Goal: Task Accomplishment & Management: Use online tool/utility

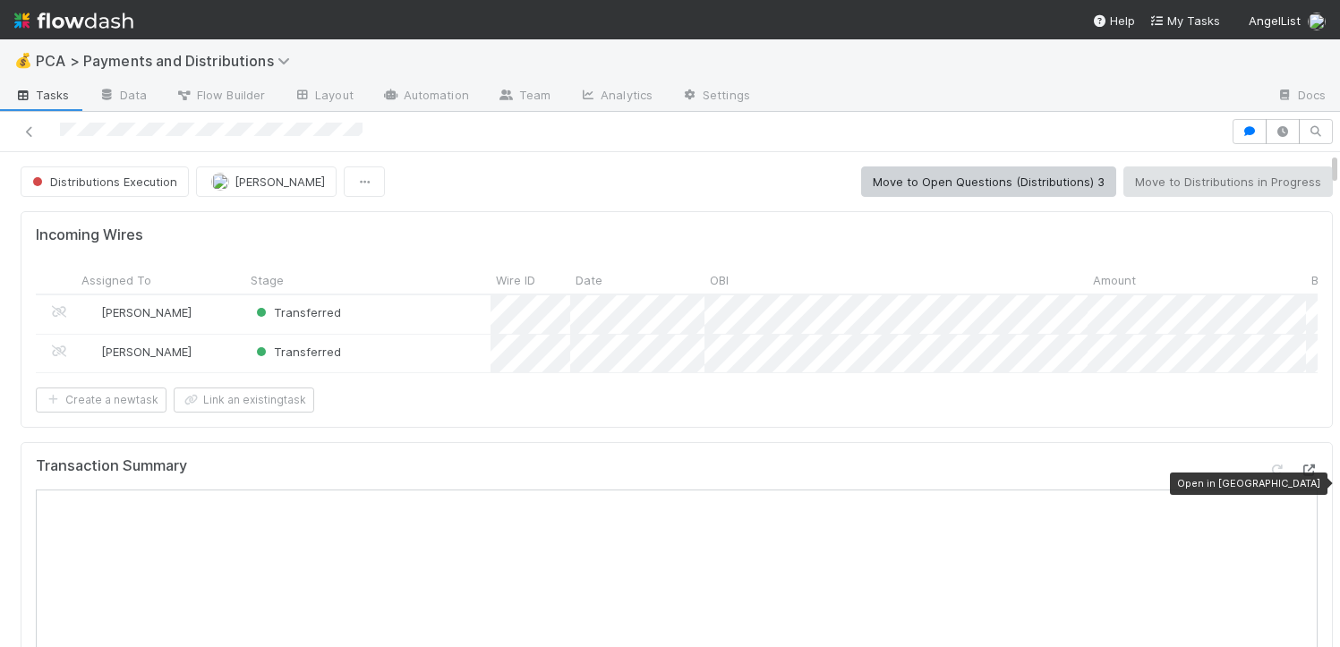
click at [1300, 476] on icon at bounding box center [1309, 471] width 18 height 12
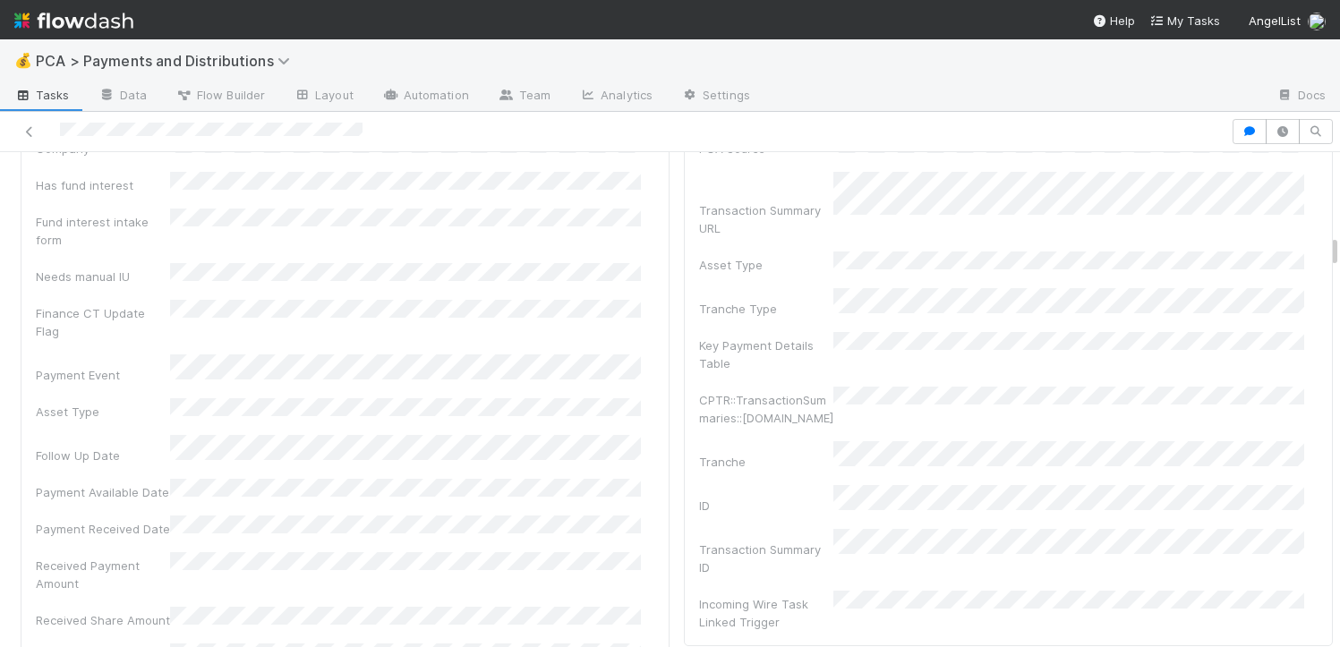
scroll to position [2880, 0]
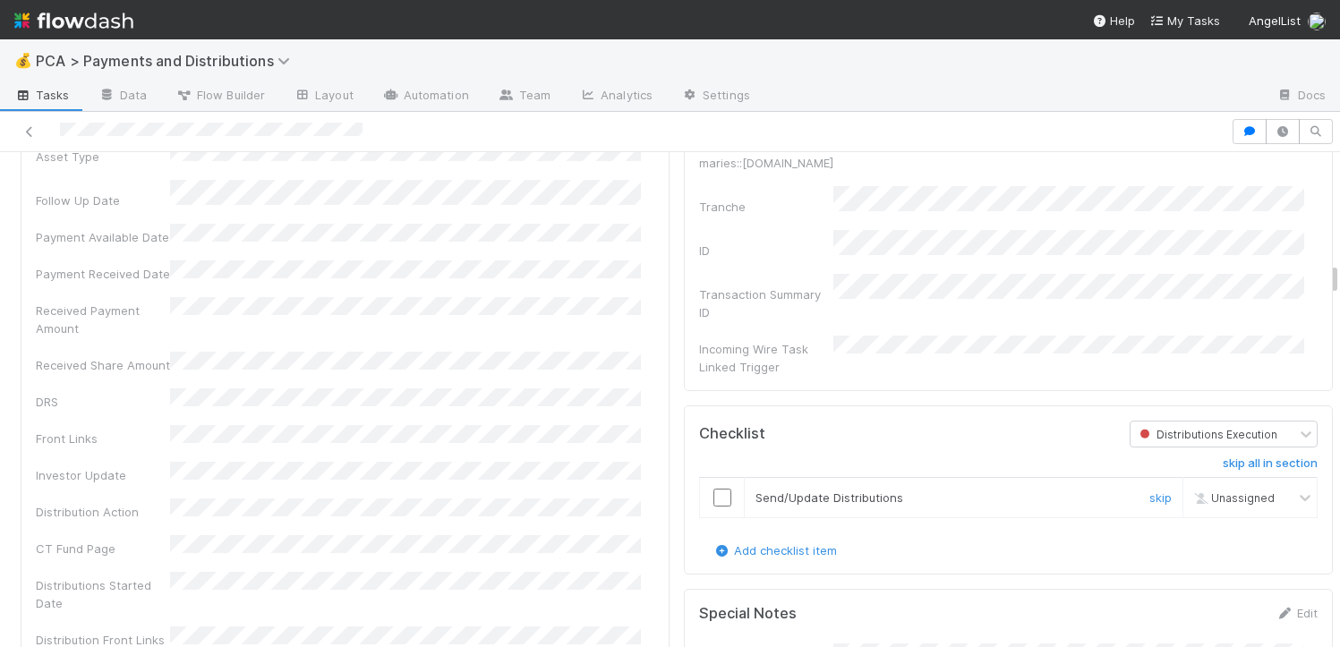
click at [709, 478] on td at bounding box center [722, 498] width 45 height 40
click at [714, 489] on input "checkbox" at bounding box center [723, 498] width 18 height 18
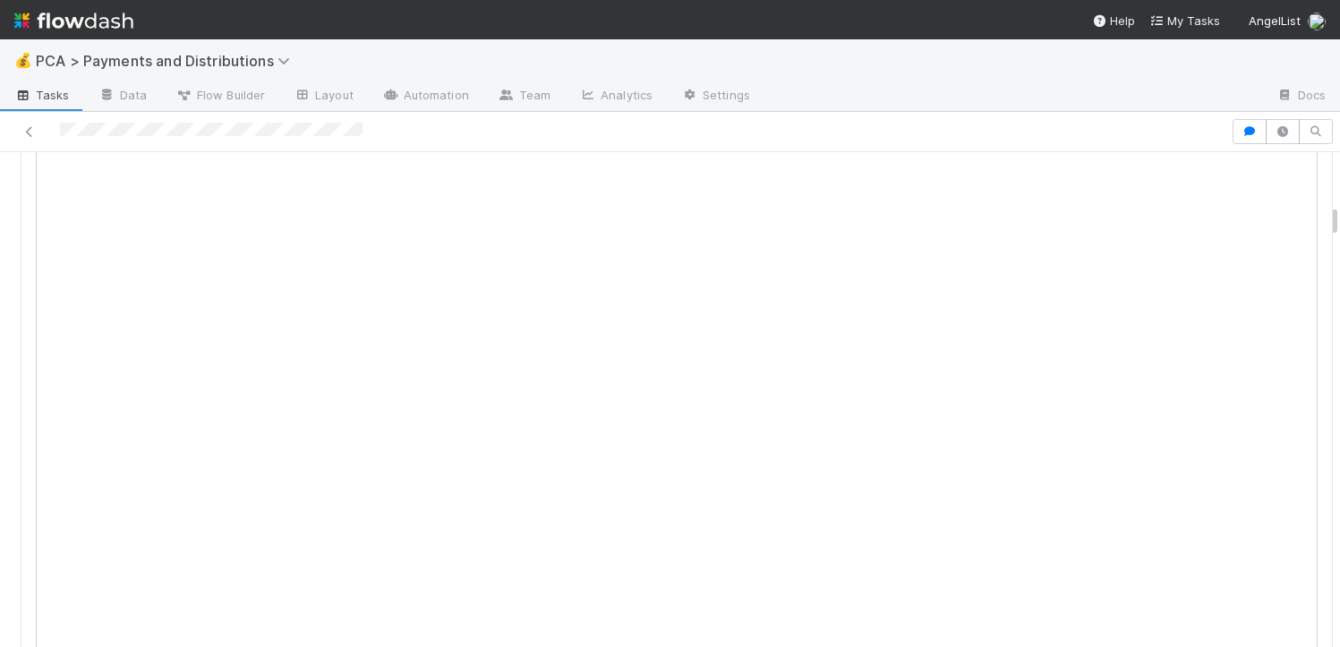
scroll to position [0, 0]
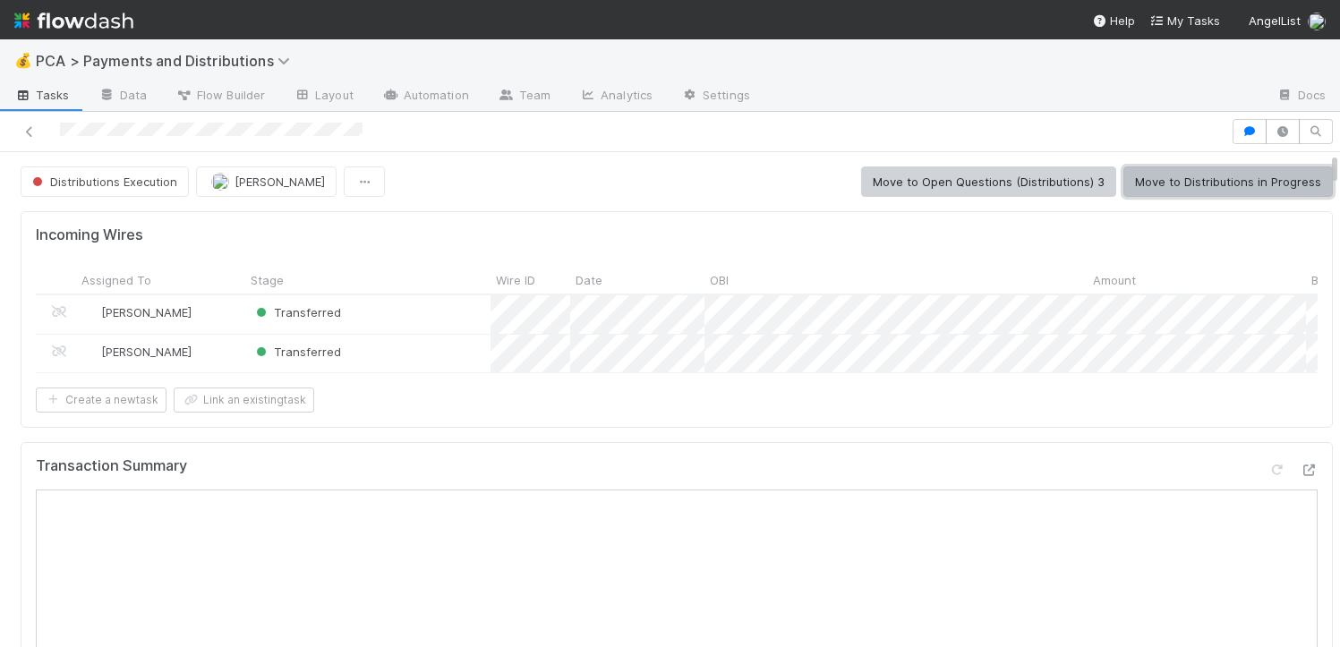
click at [1246, 177] on button "Move to Distributions in Progress" at bounding box center [1229, 182] width 210 height 30
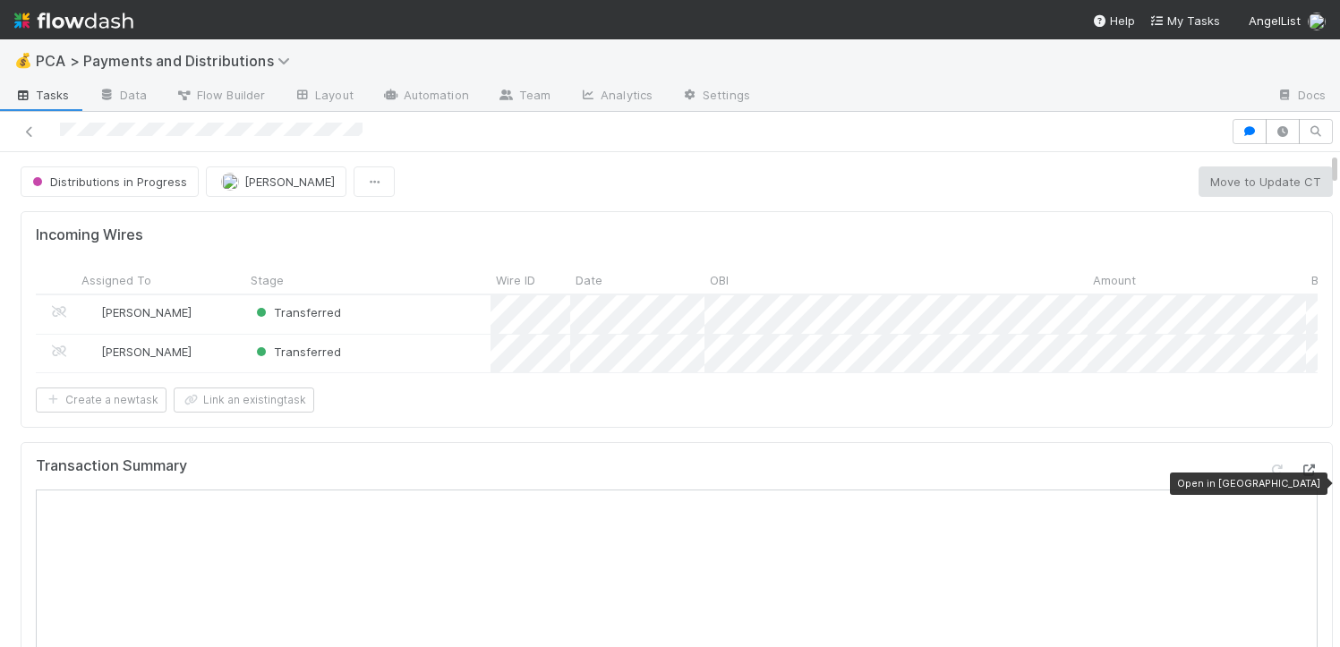
click at [1300, 476] on icon at bounding box center [1309, 471] width 18 height 12
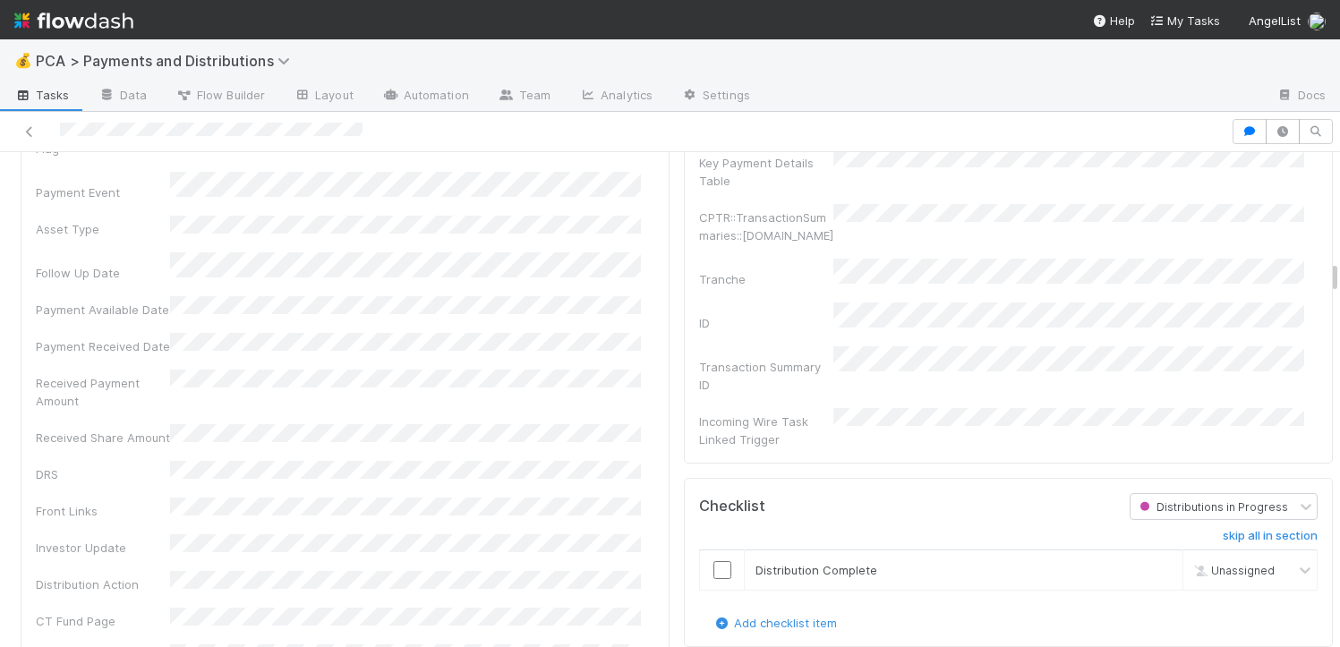
scroll to position [2830, 0]
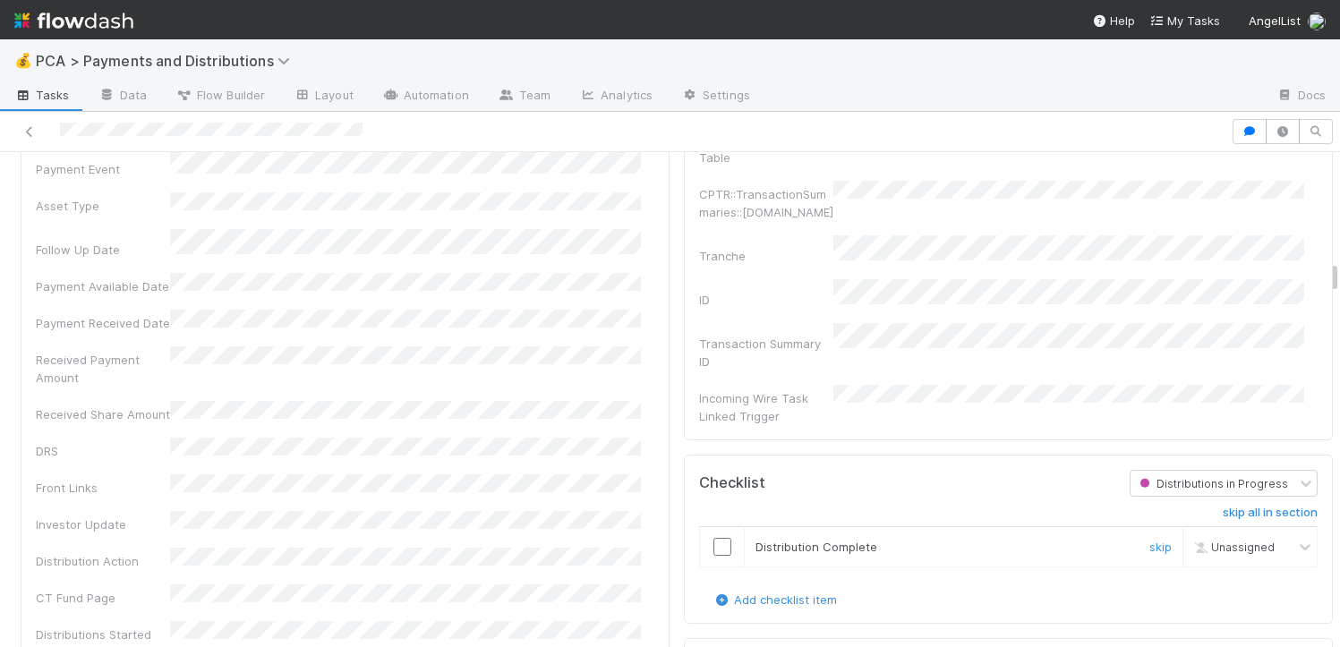
click at [714, 538] on input "checkbox" at bounding box center [723, 547] width 18 height 18
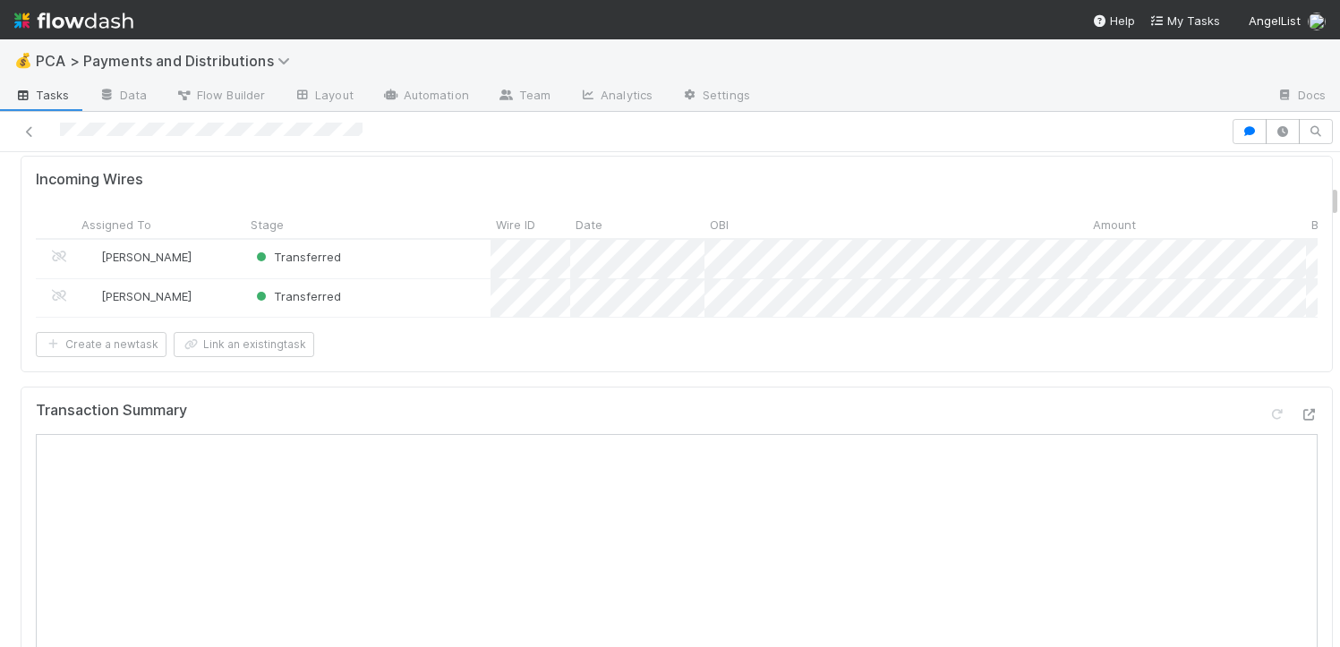
scroll to position [0, 0]
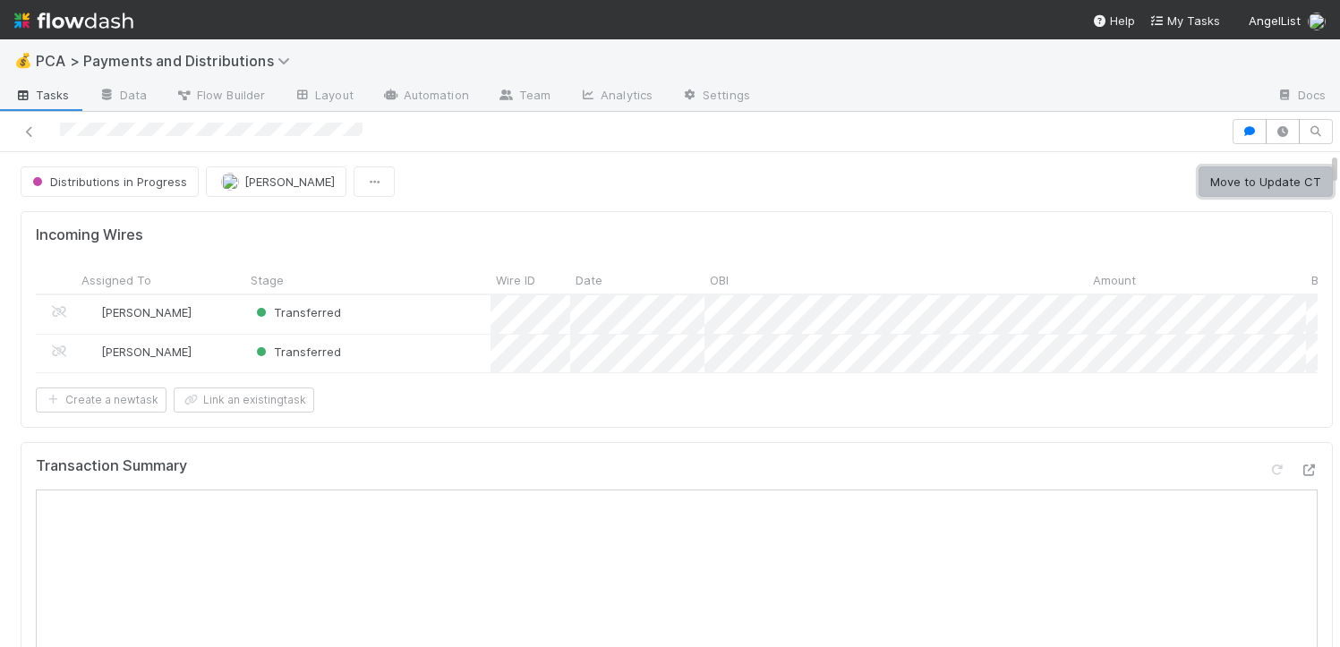
click at [1233, 176] on button "Move to Update CT" at bounding box center [1266, 182] width 134 height 30
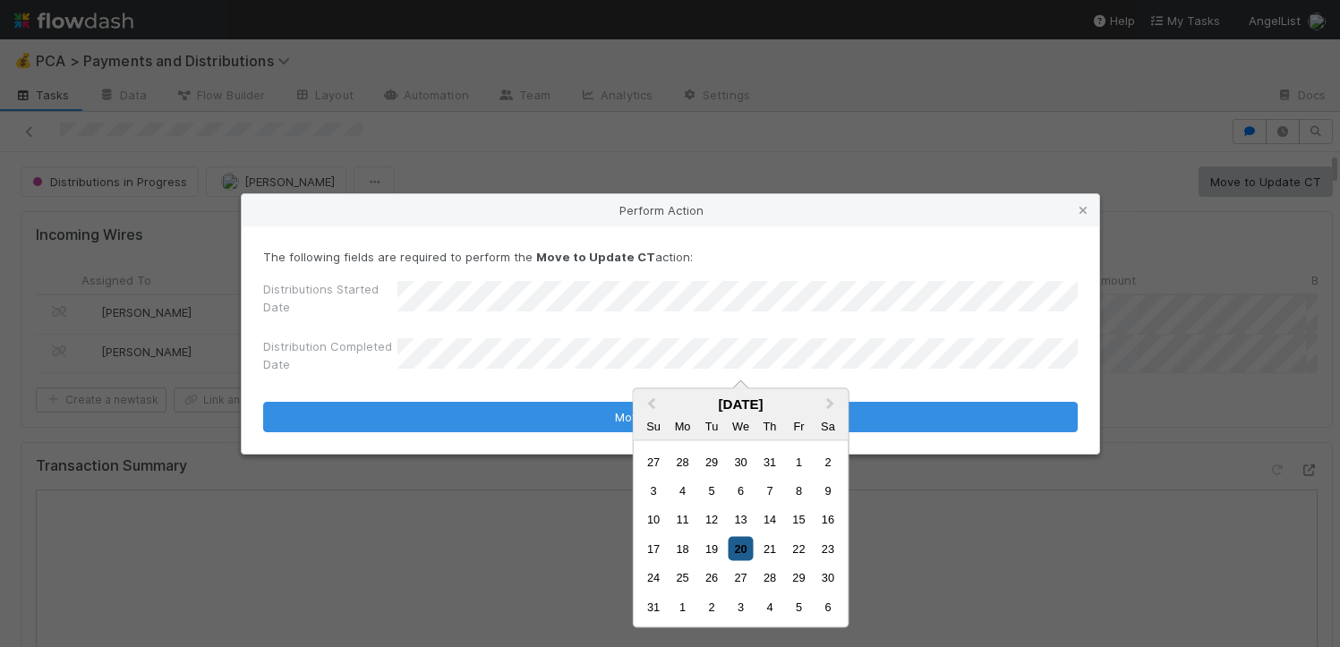
click at [741, 550] on div "20" at bounding box center [741, 548] width 24 height 24
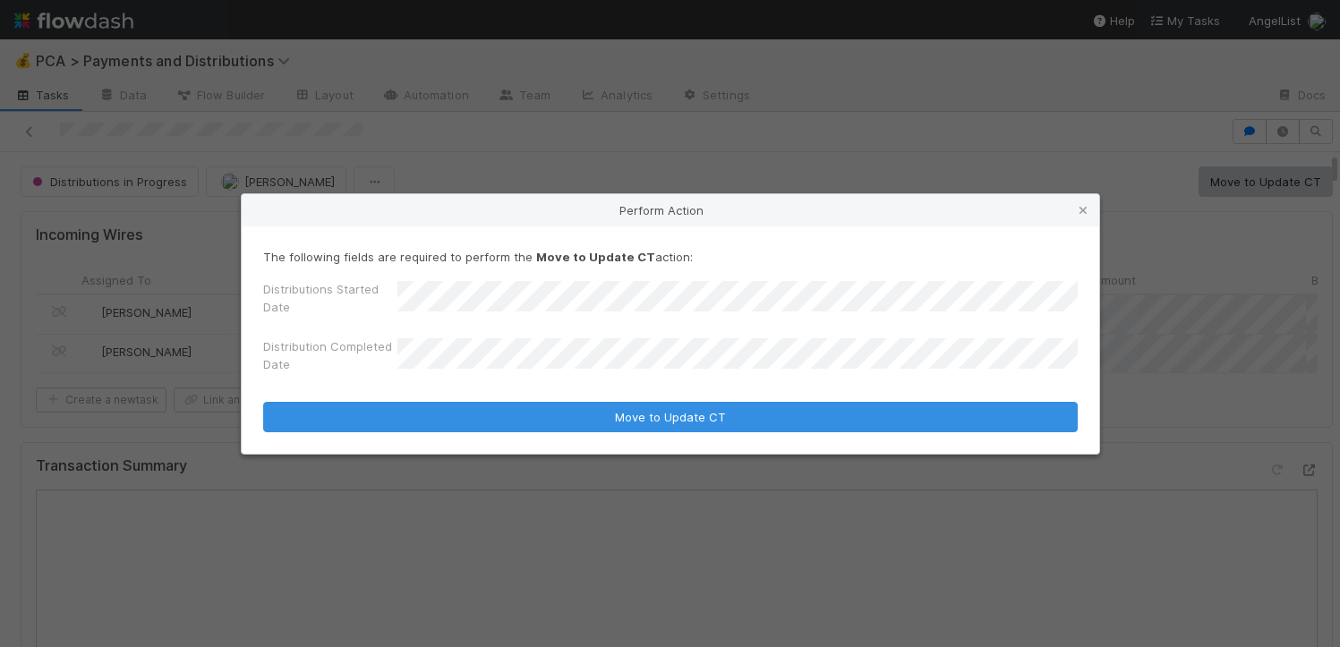
click at [263, 402] on button "Move to Update CT" at bounding box center [670, 417] width 815 height 30
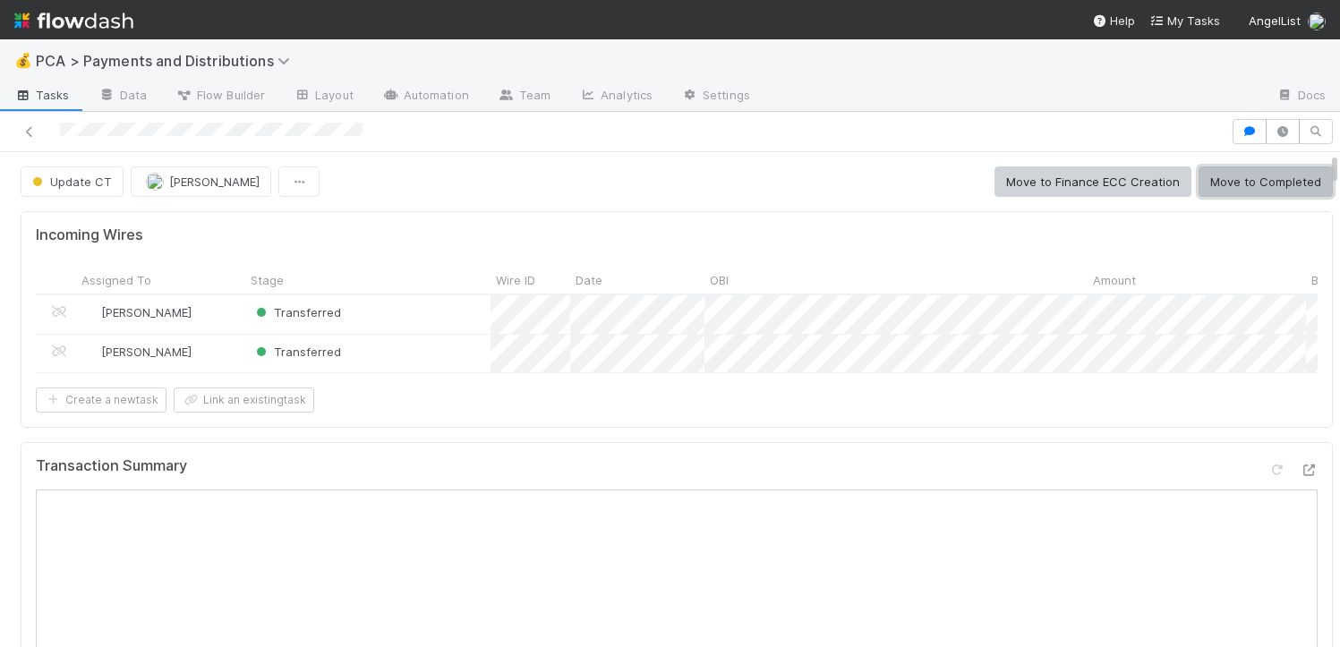
scroll to position [1303, 0]
click at [1254, 188] on button "Move to Completed" at bounding box center [1266, 182] width 134 height 30
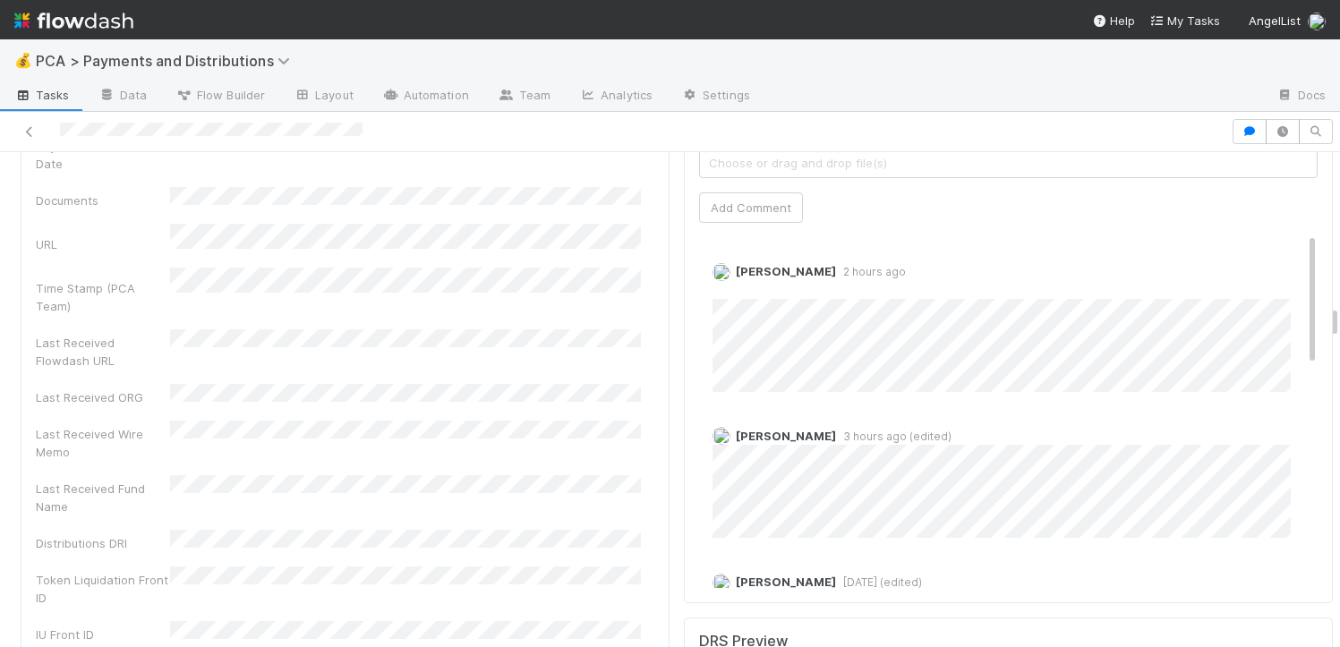
scroll to position [161, 0]
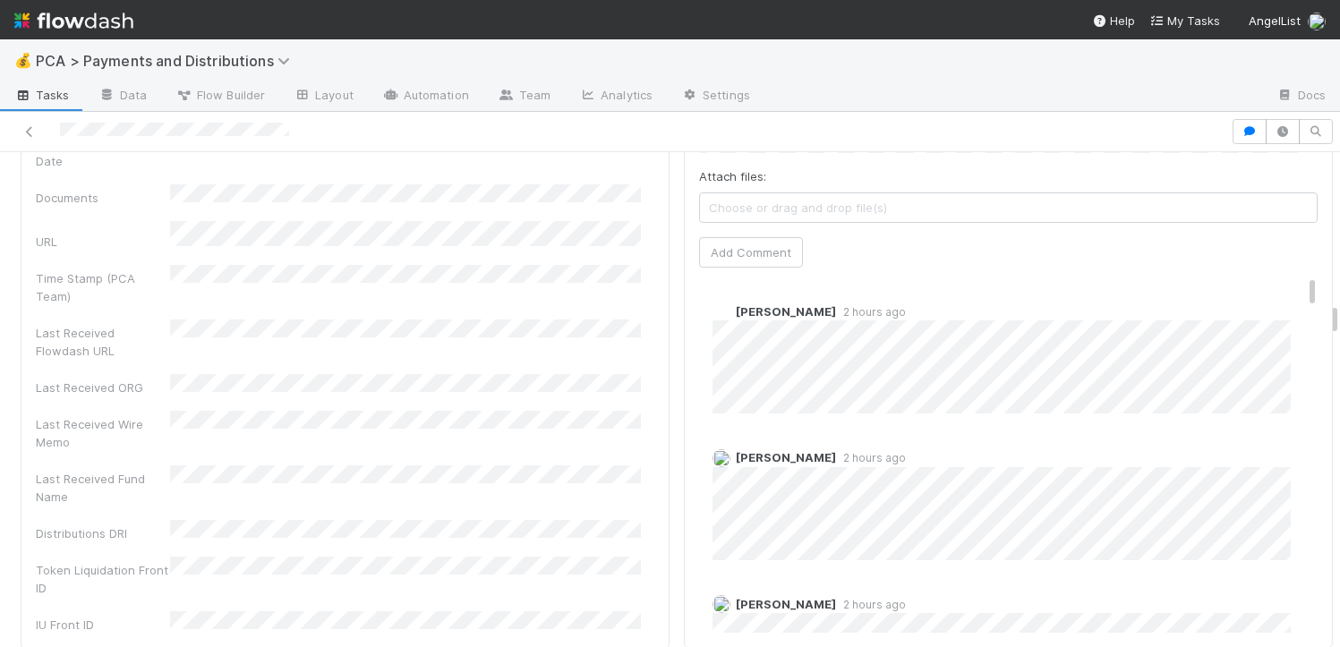
scroll to position [4171, 0]
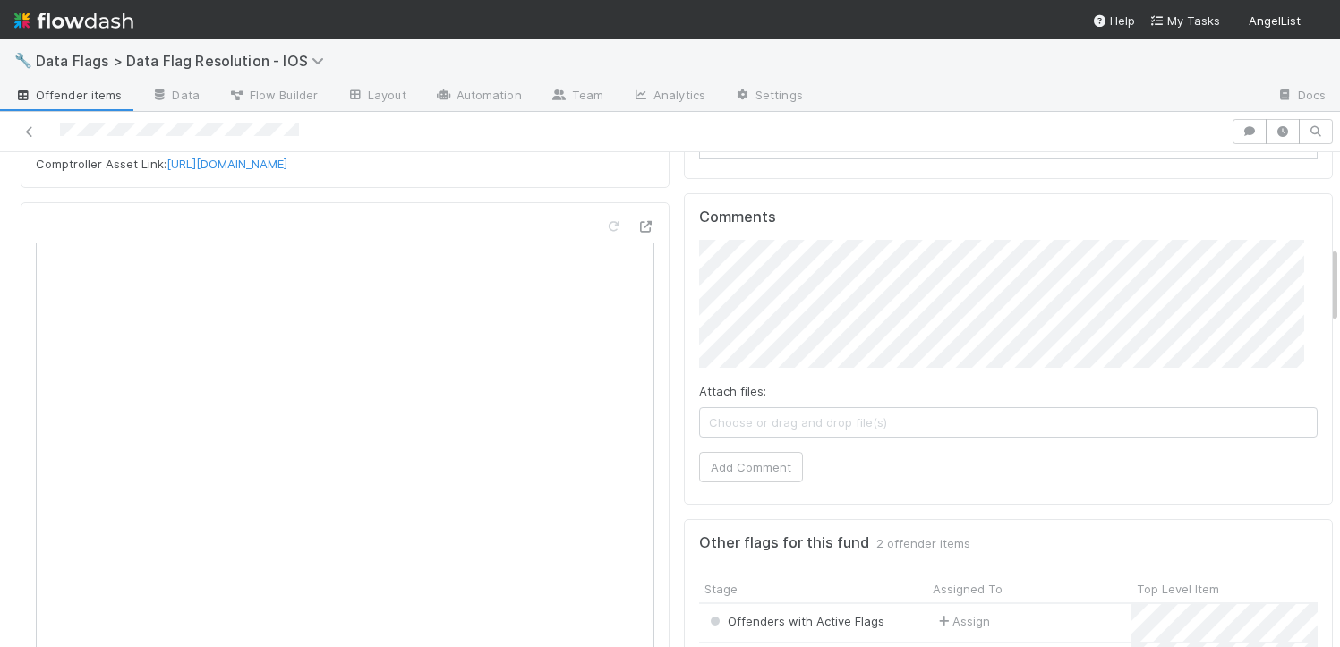
scroll to position [510, 0]
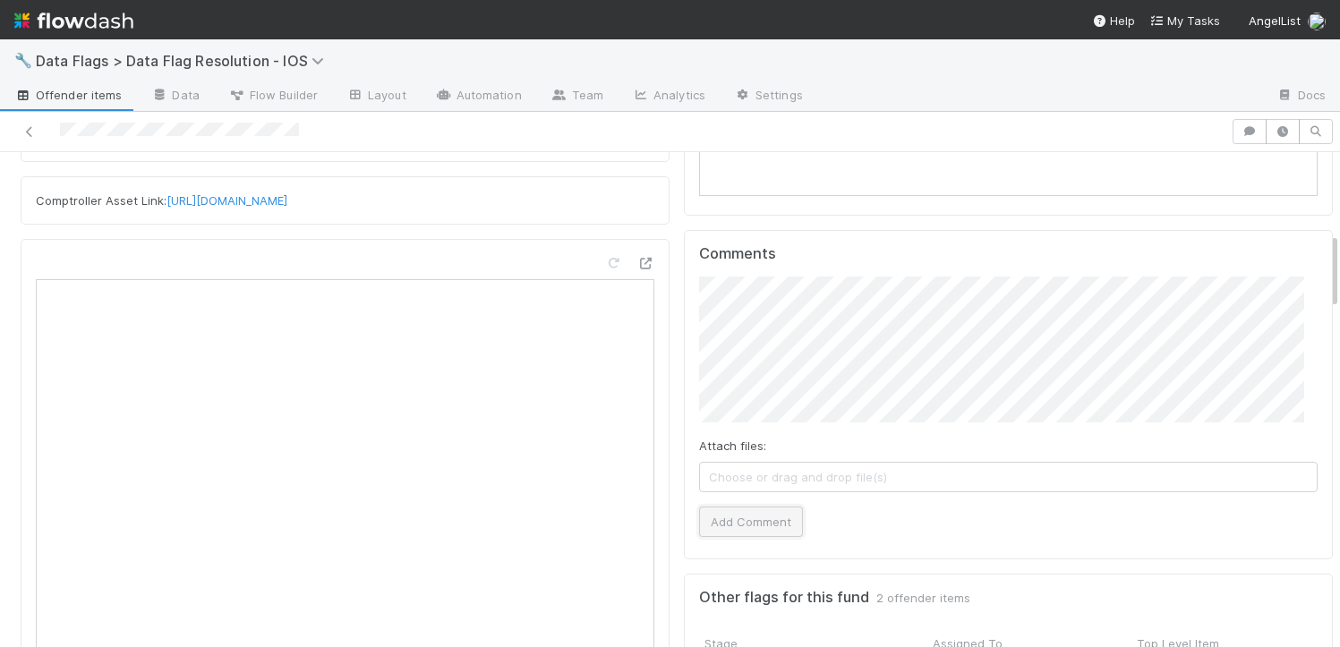
click at [732, 526] on button "Add Comment" at bounding box center [751, 522] width 104 height 30
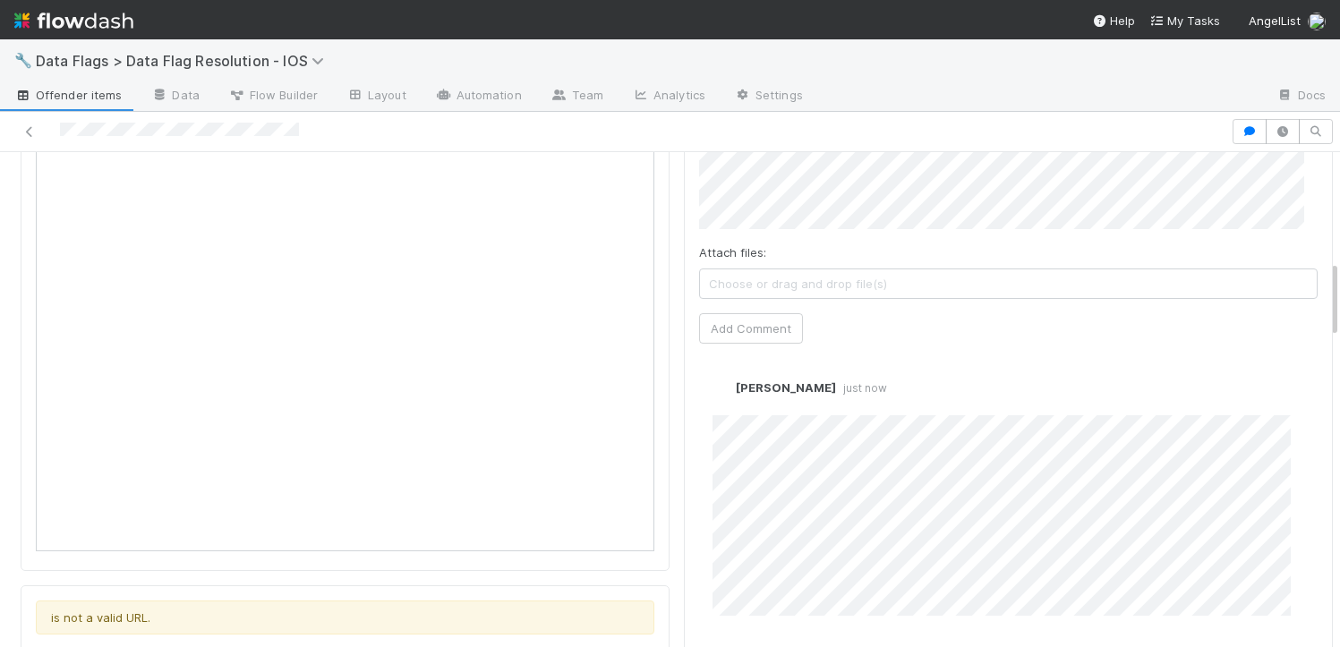
scroll to position [692, 0]
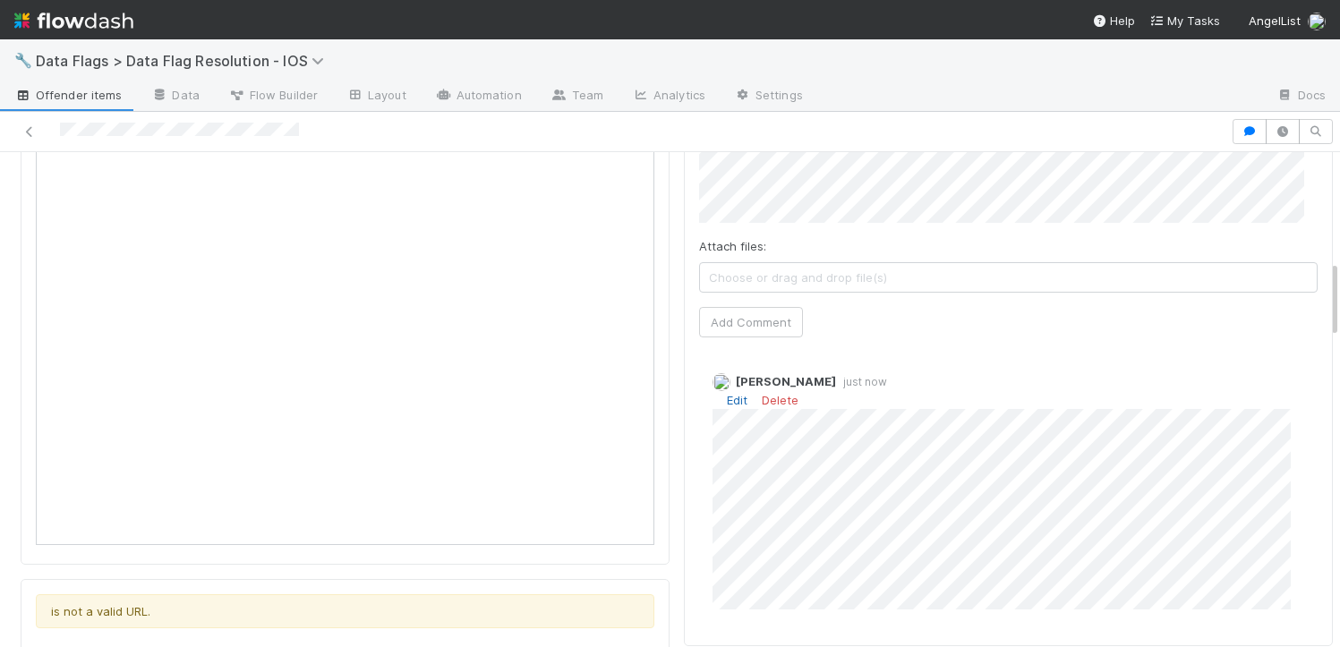
click at [727, 401] on link "Edit" at bounding box center [737, 400] width 21 height 14
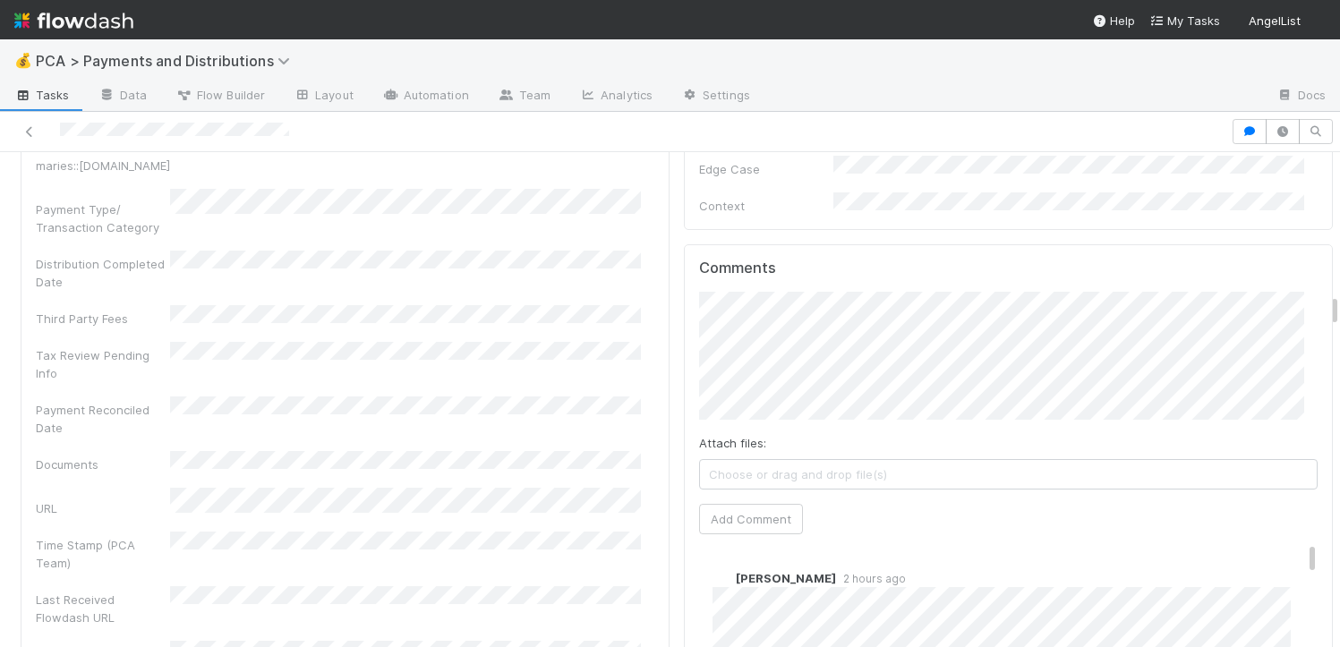
scroll to position [4106, 0]
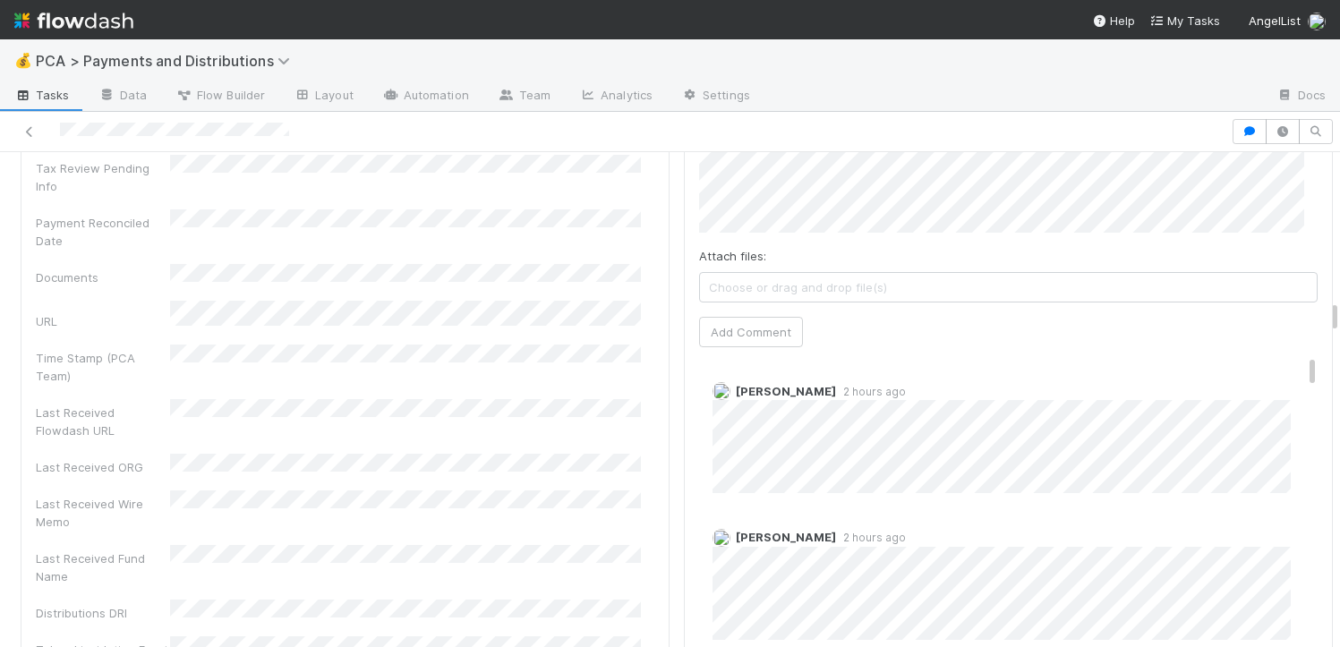
click at [836, 531] on span "2 hours ago" at bounding box center [871, 537] width 70 height 13
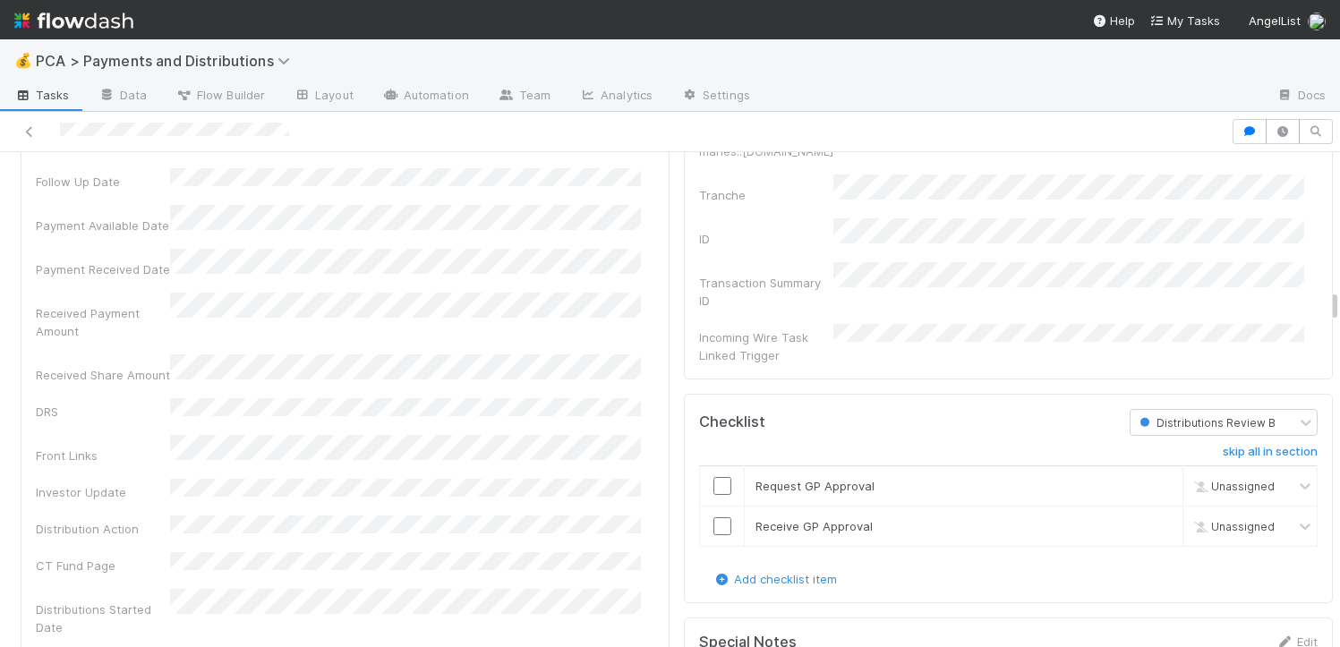
scroll to position [3055, 0]
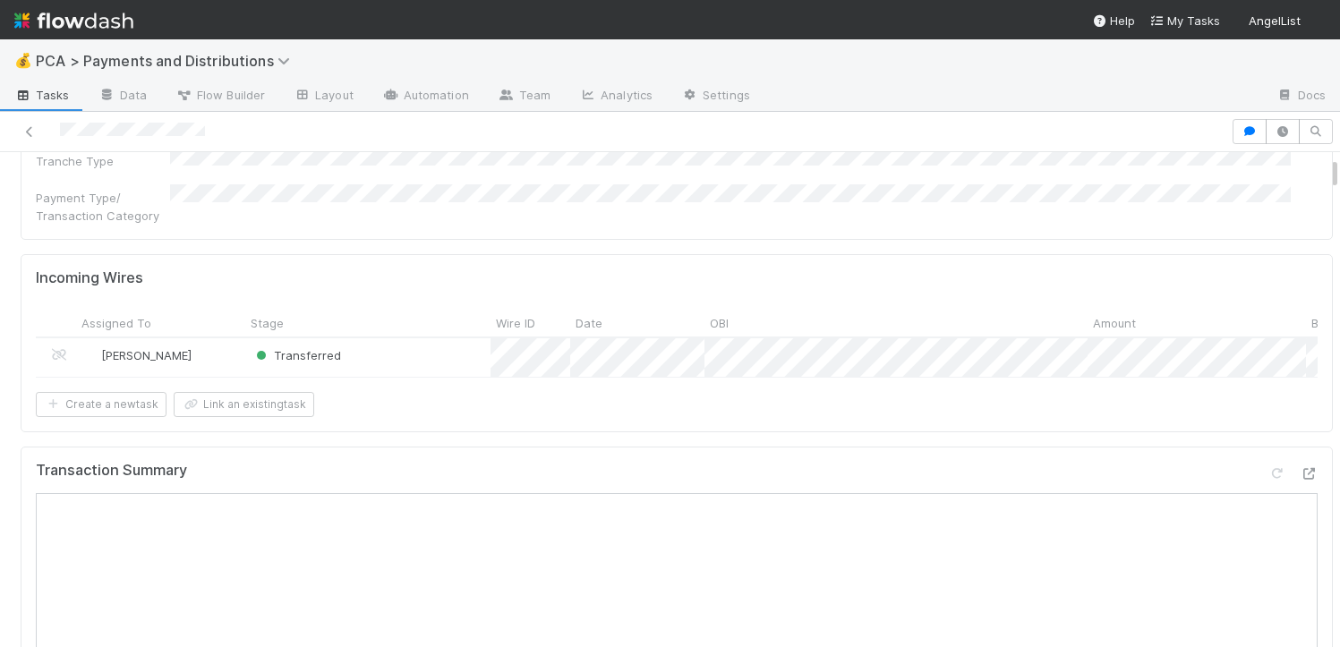
scroll to position [527, 0]
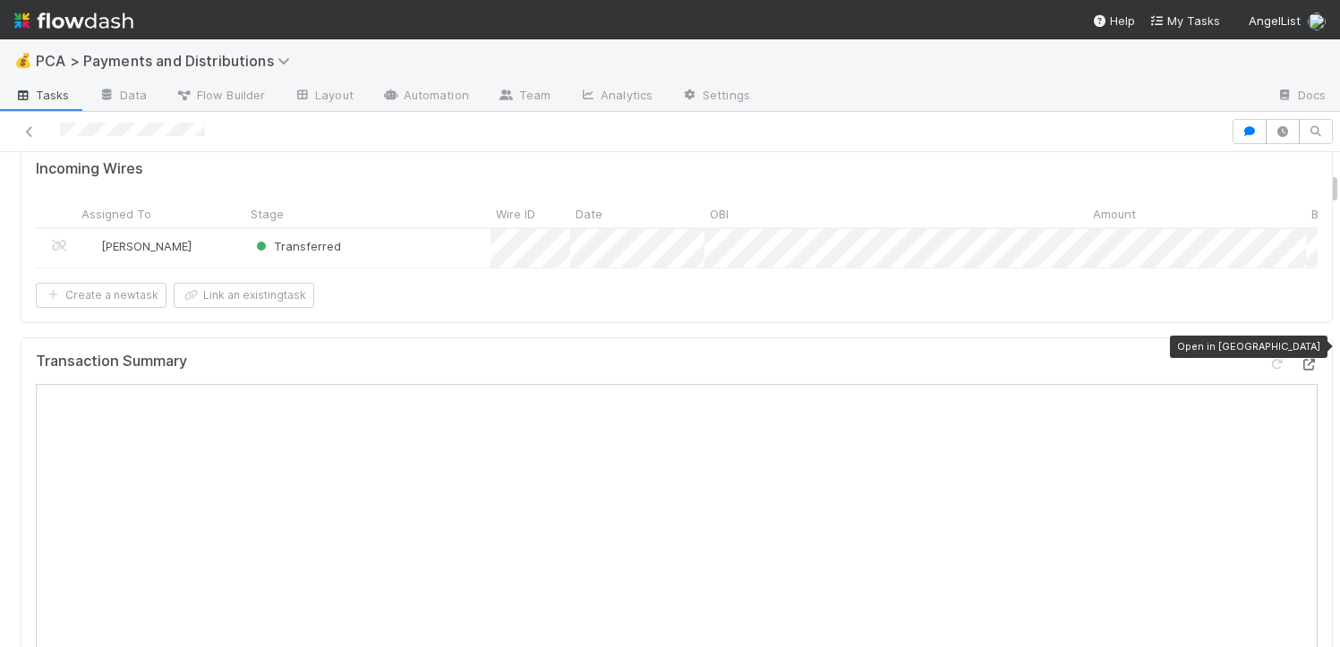
click at [1300, 359] on icon at bounding box center [1309, 365] width 18 height 12
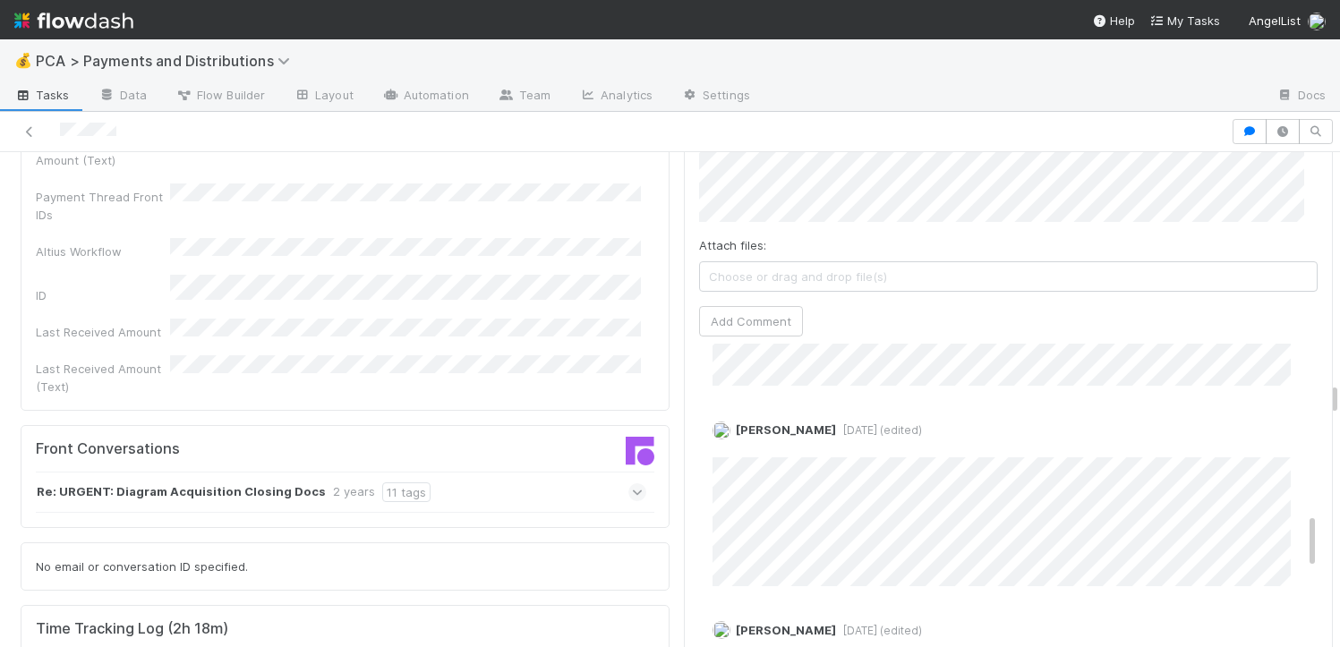
scroll to position [1426, 0]
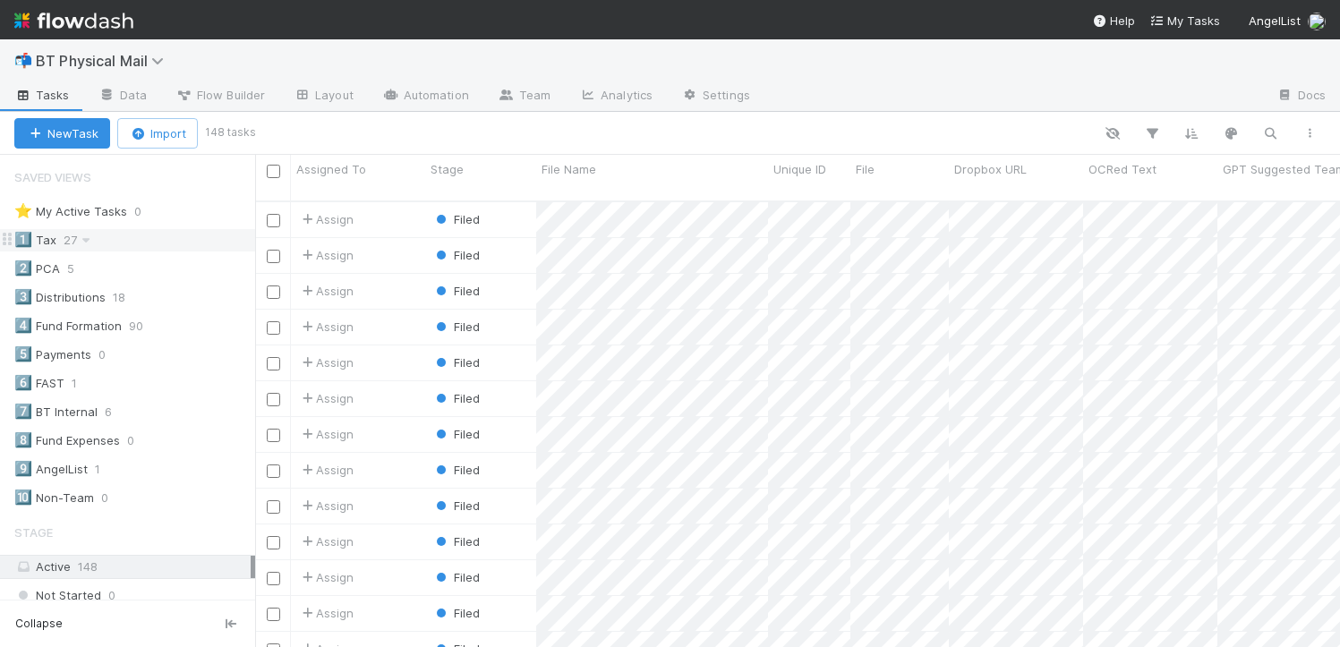
scroll to position [447, 1072]
click at [120, 300] on span "18" at bounding box center [128, 298] width 30 height 22
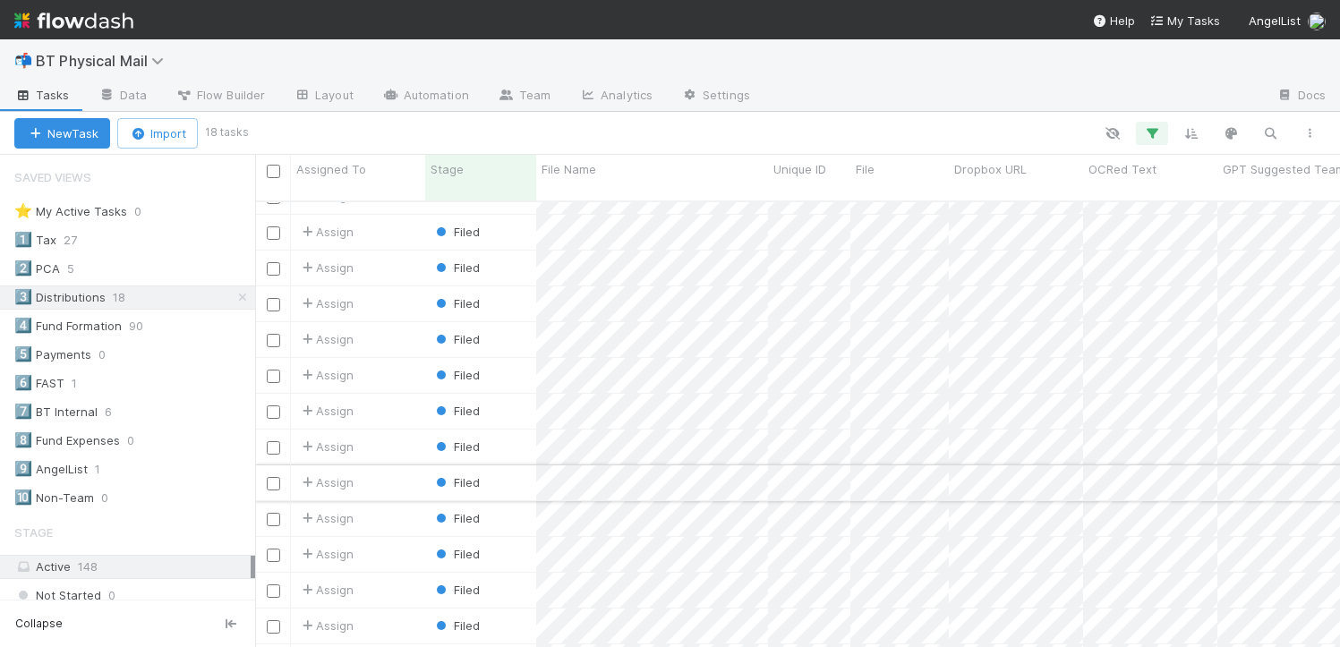
scroll to position [64, 0]
click at [520, 246] on div "Filed" at bounding box center [480, 263] width 111 height 35
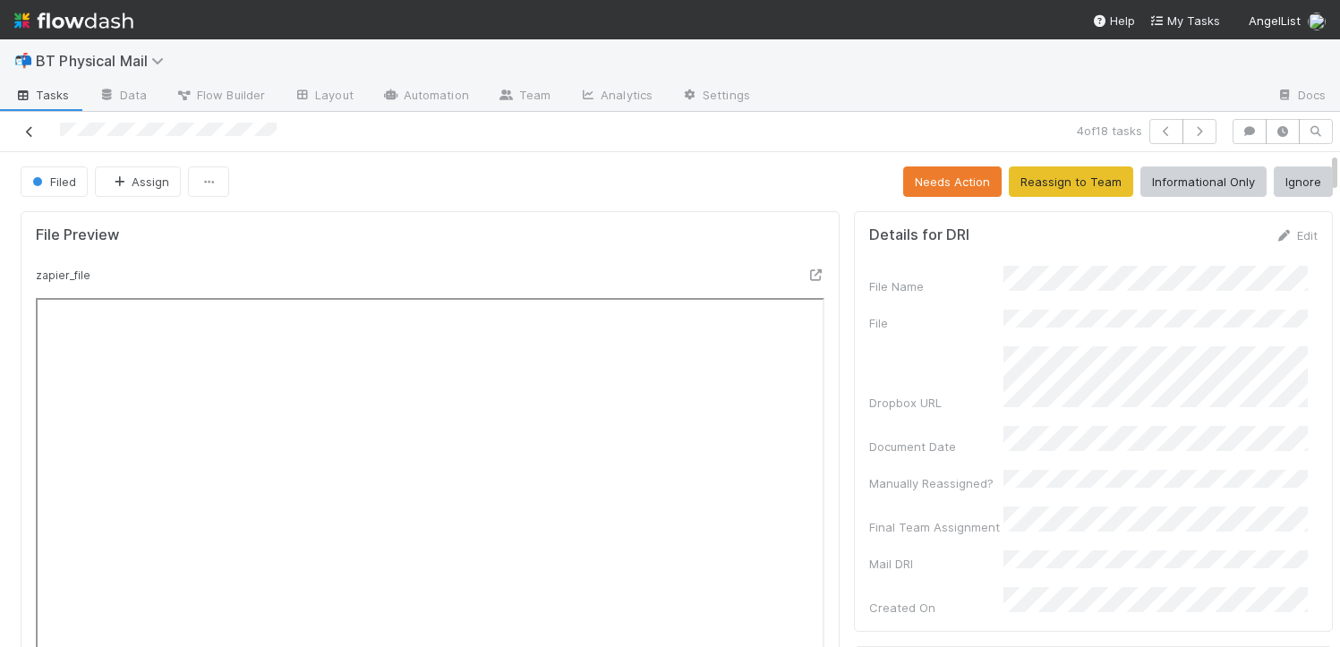
click at [33, 128] on icon at bounding box center [30, 132] width 18 height 12
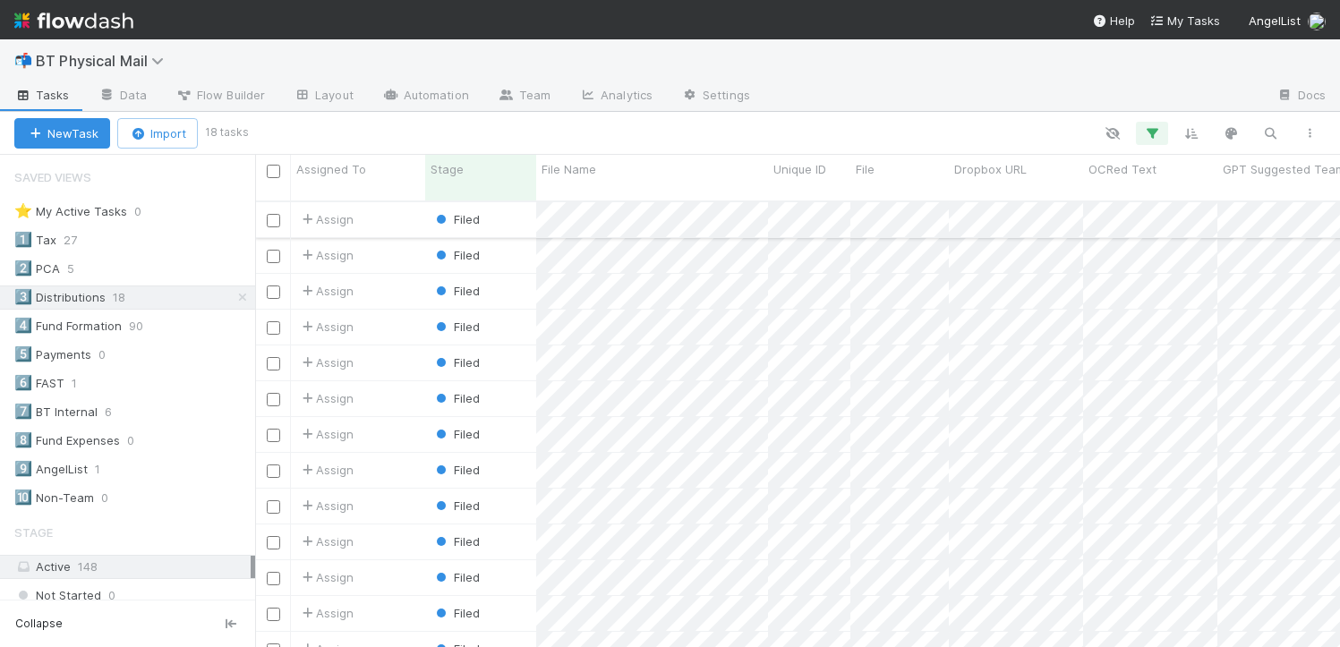
click at [512, 211] on div "Filed" at bounding box center [480, 219] width 111 height 35
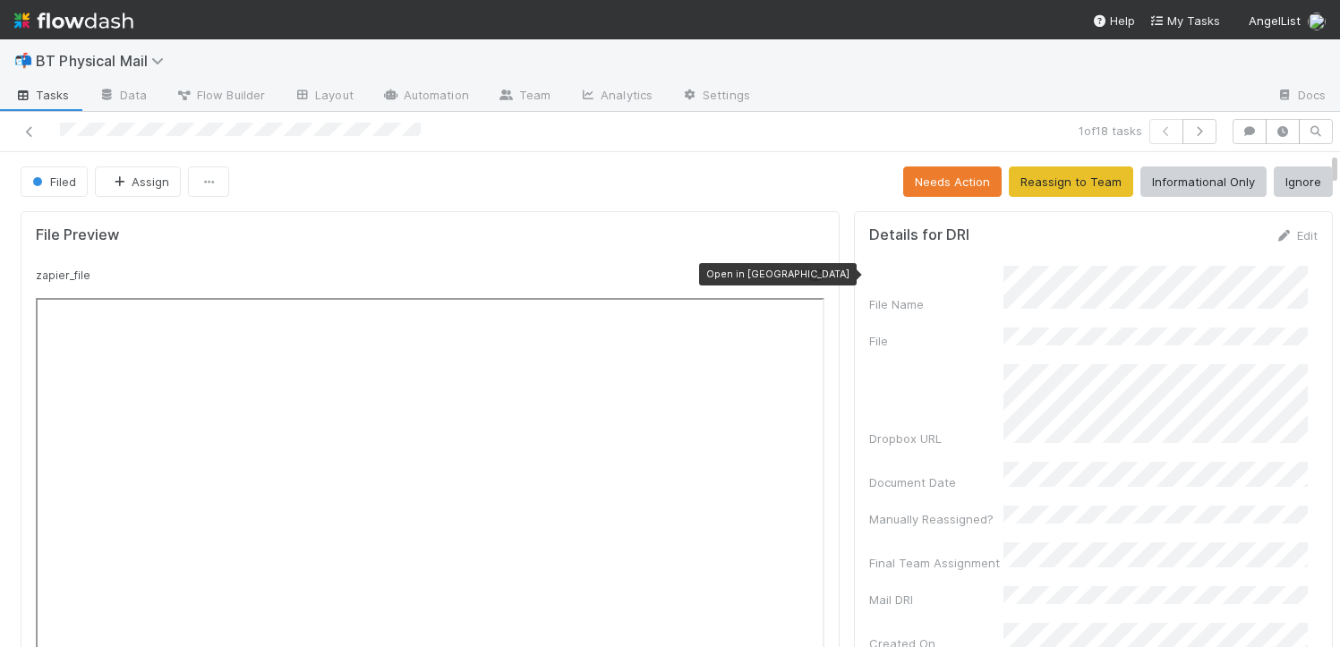
click at [807, 279] on icon at bounding box center [816, 276] width 18 height 12
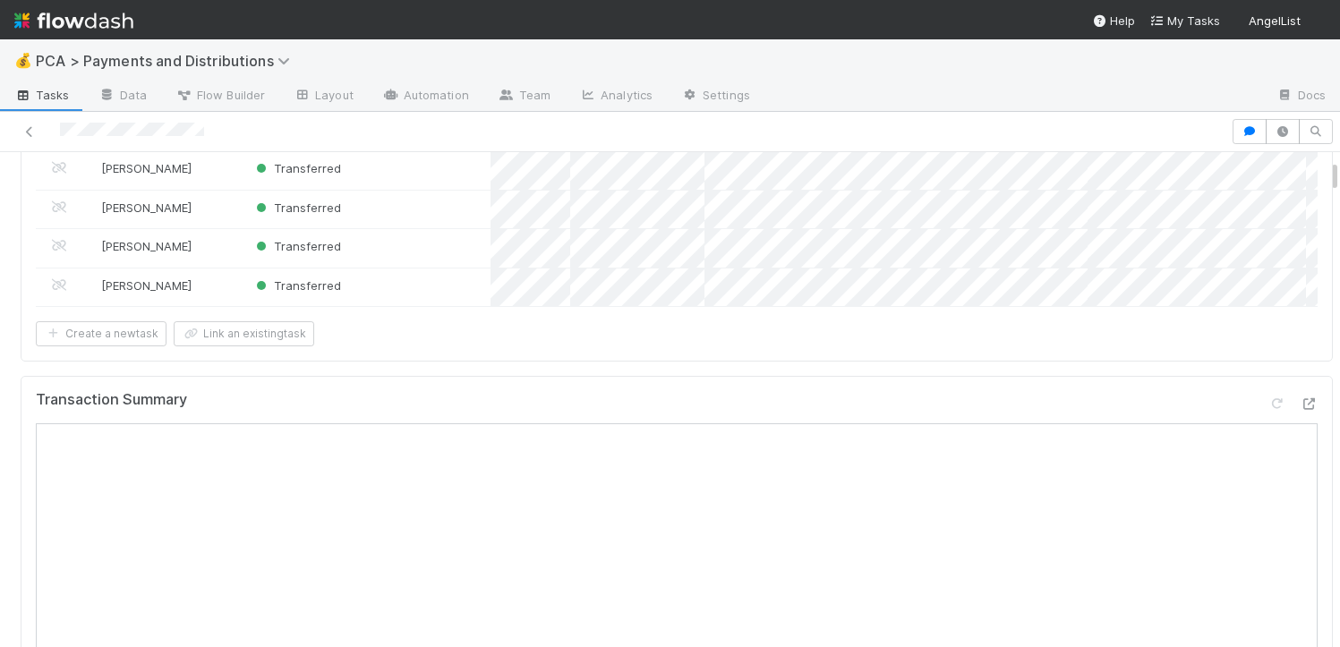
scroll to position [192, 0]
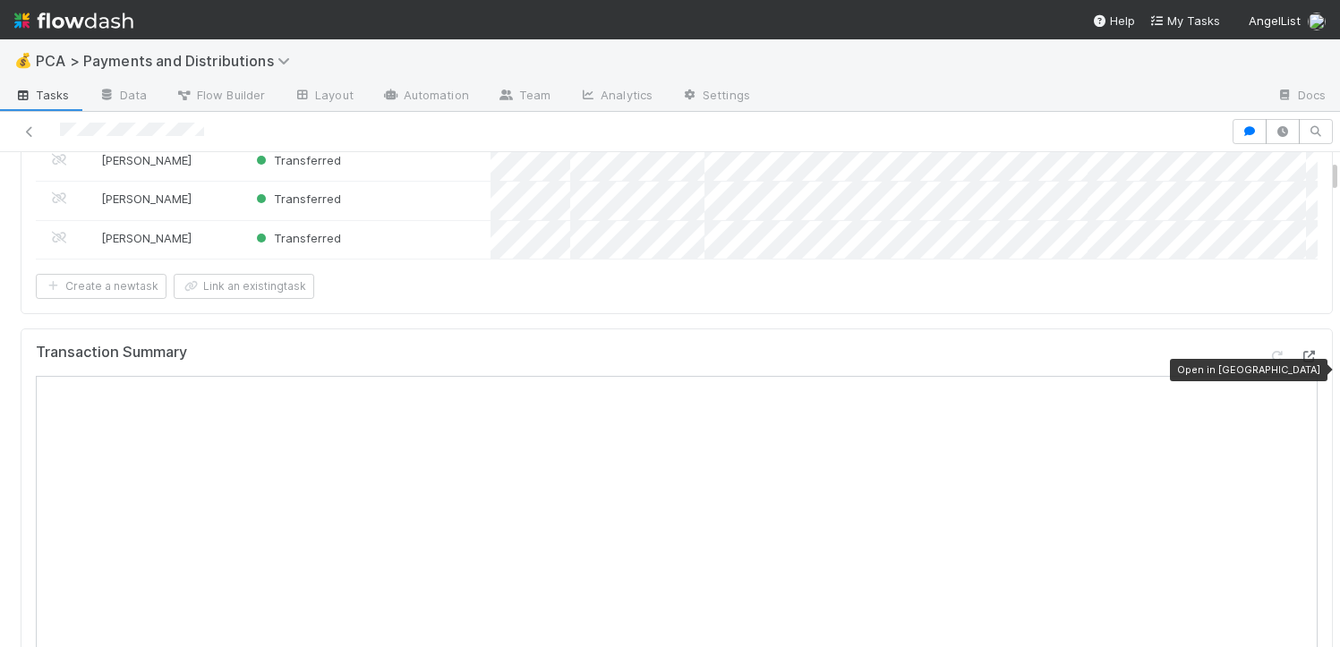
click at [1300, 363] on icon at bounding box center [1309, 357] width 18 height 12
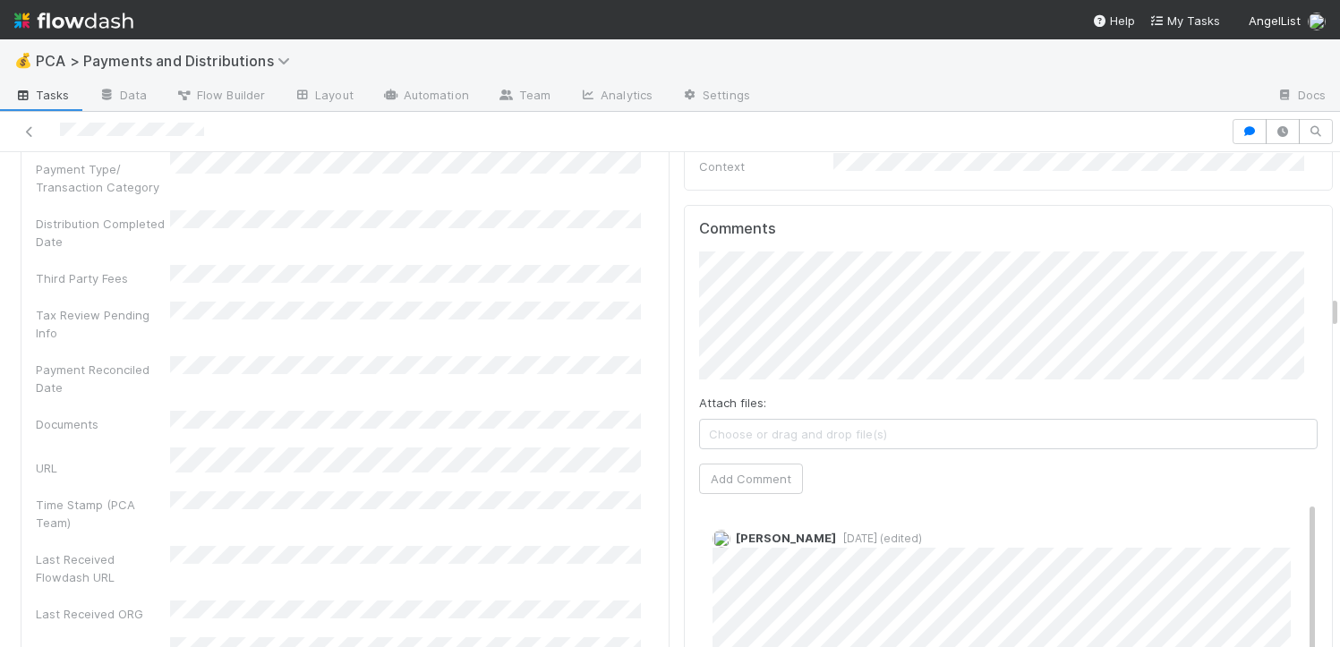
scroll to position [3589, 0]
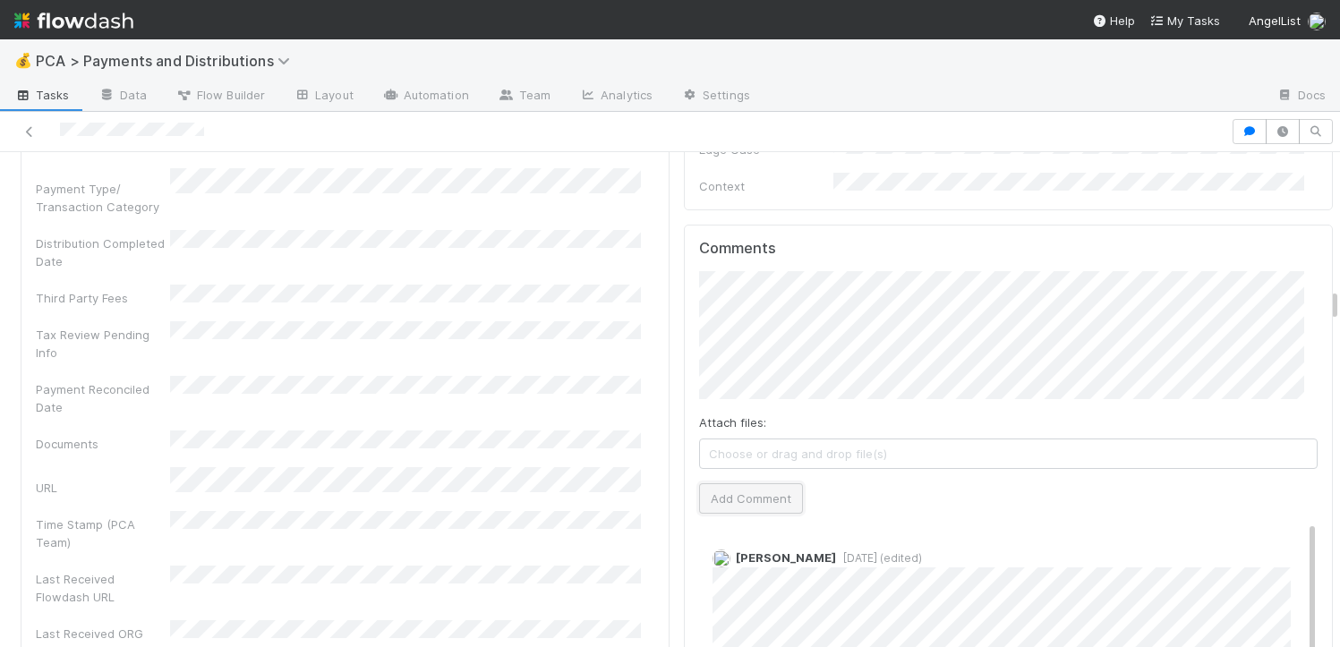
click at [735, 484] on button "Add Comment" at bounding box center [751, 499] width 104 height 30
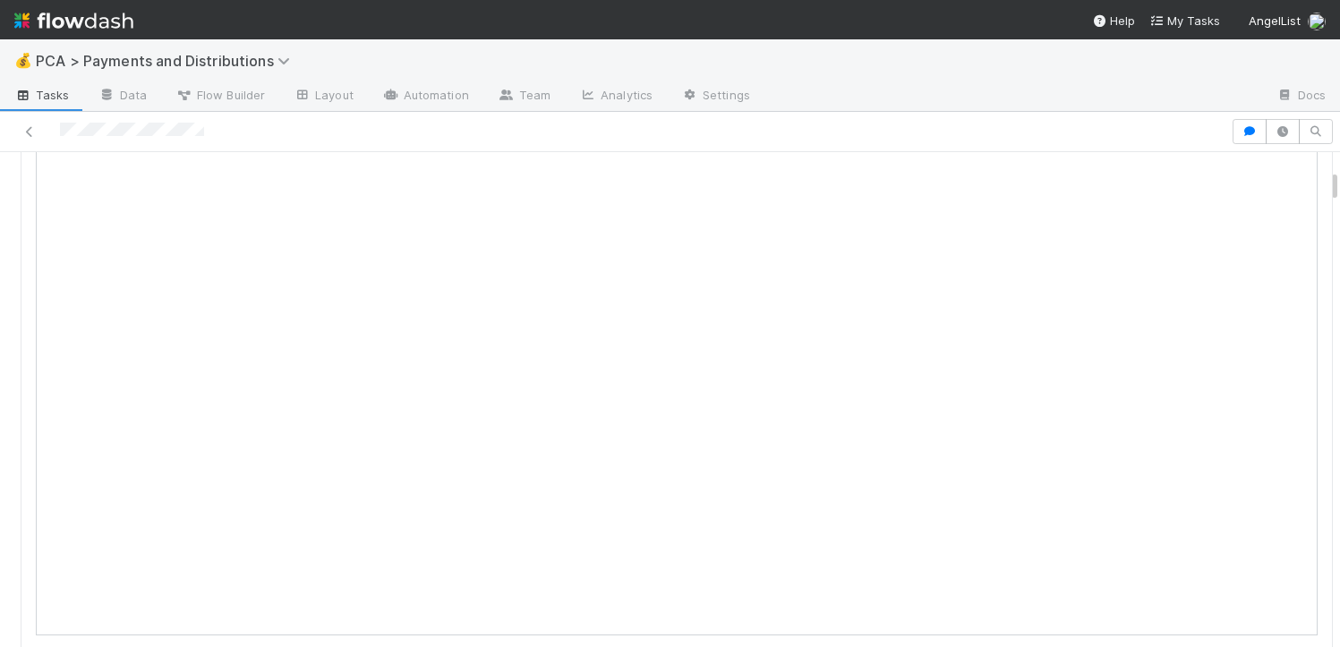
scroll to position [0, 0]
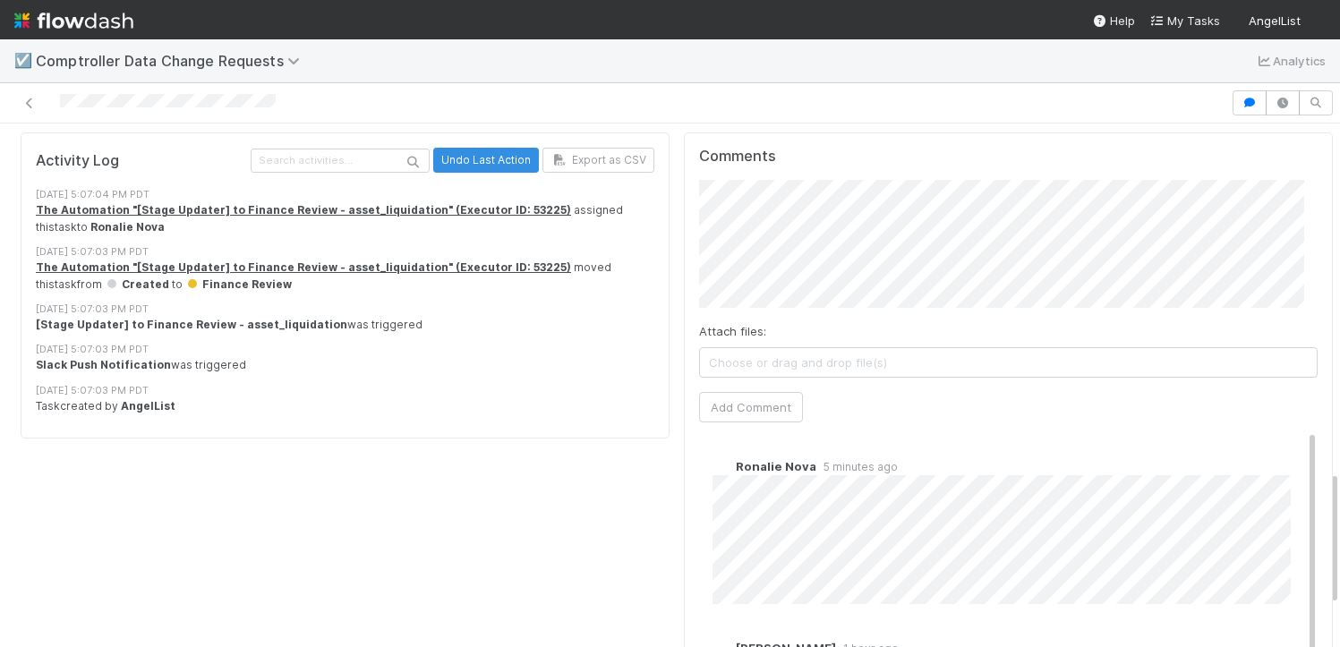
scroll to position [1306, 0]
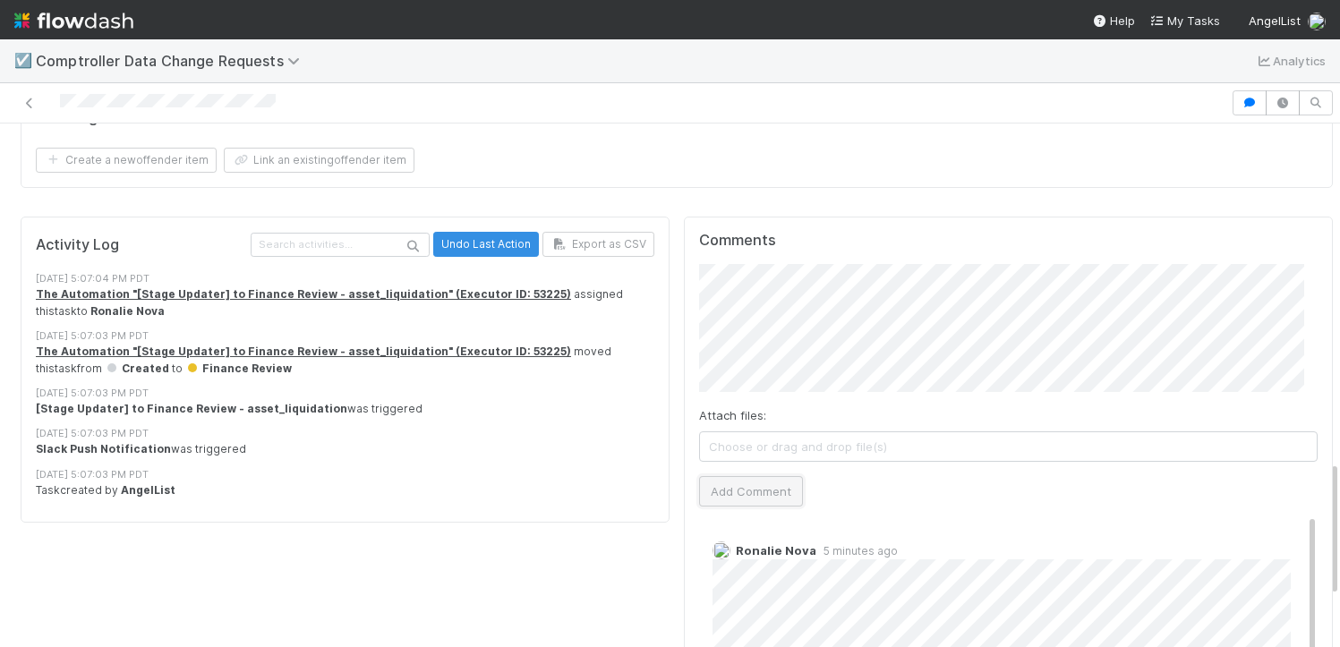
click at [715, 476] on button "Add Comment" at bounding box center [751, 491] width 104 height 30
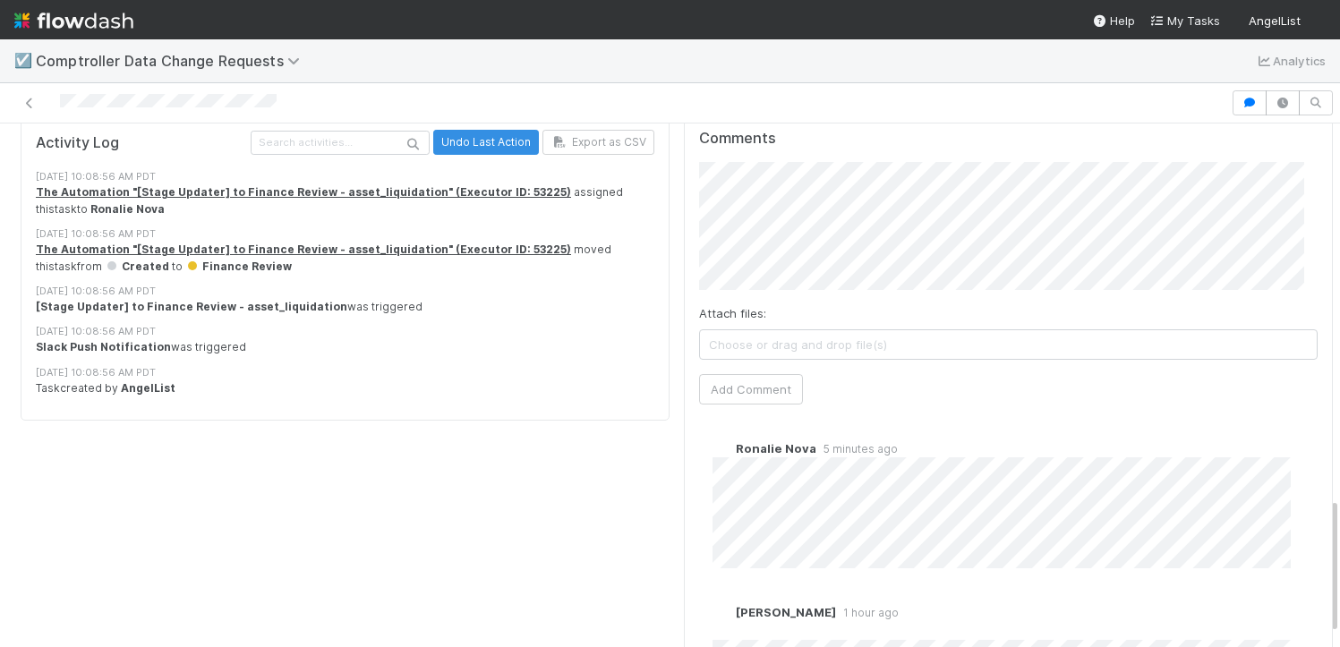
scroll to position [1407, 0]
click at [720, 375] on button "Add Comment" at bounding box center [751, 390] width 104 height 30
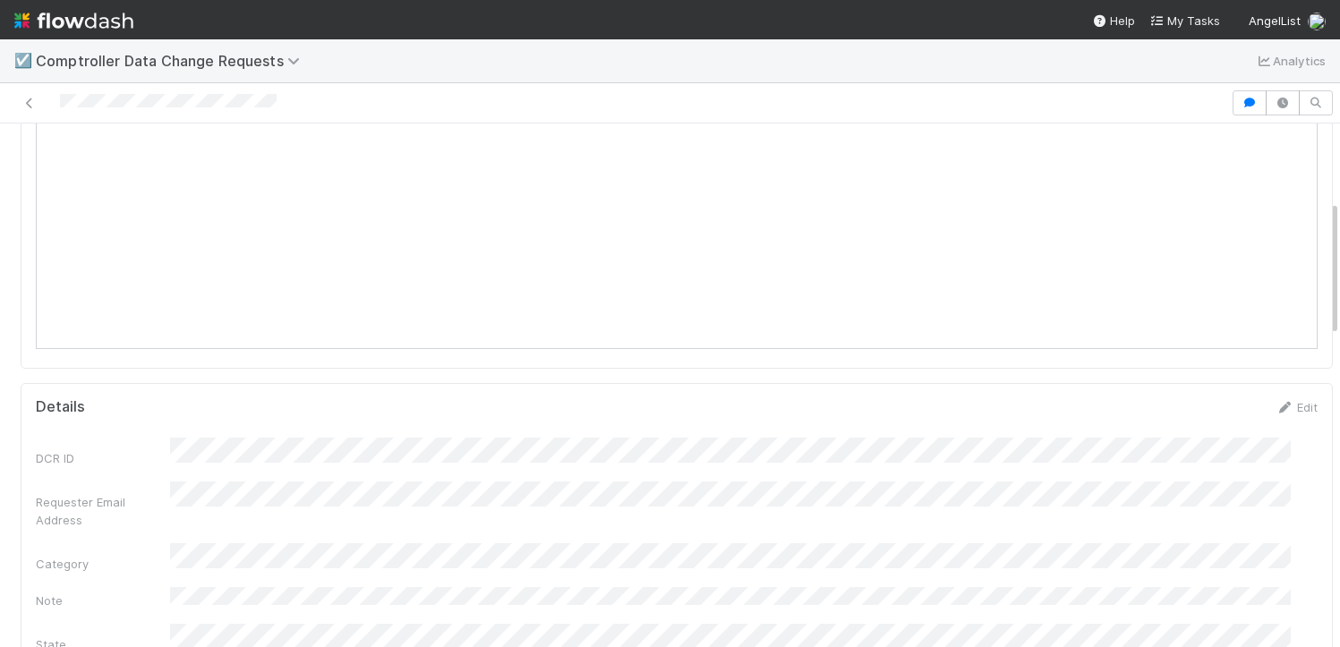
scroll to position [0, 0]
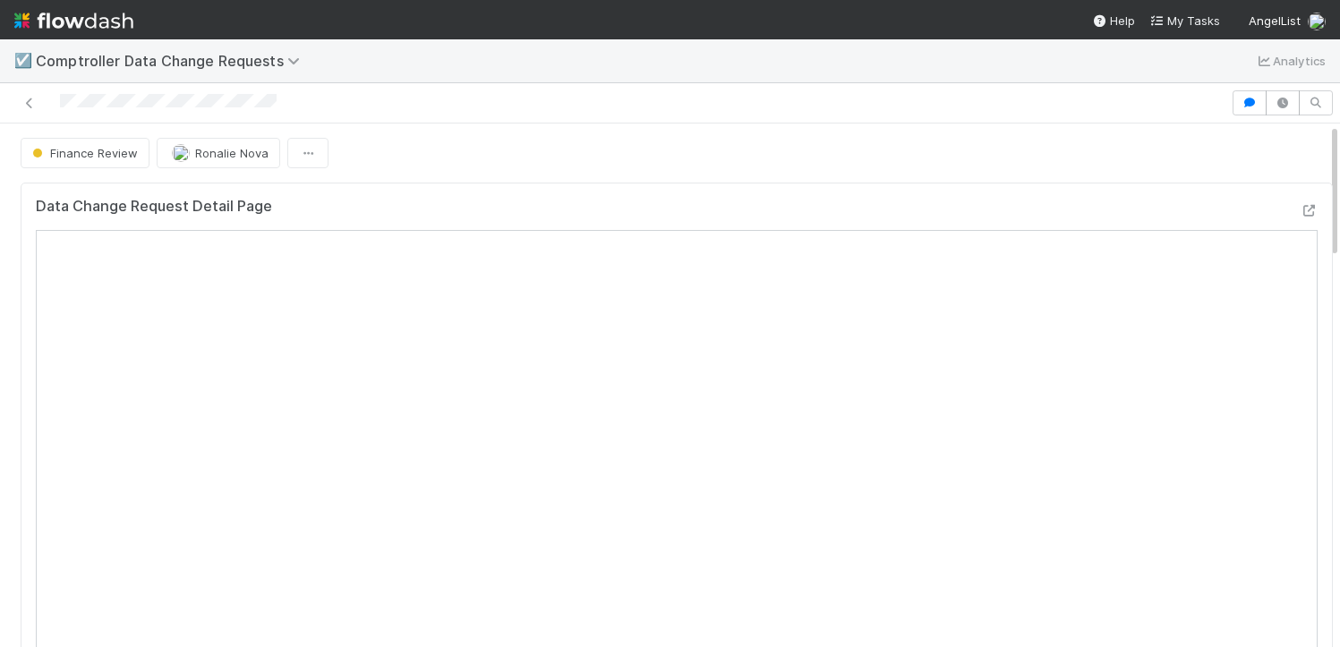
click at [740, 146] on div "Finance Review [PERSON_NAME]" at bounding box center [677, 153] width 1313 height 30
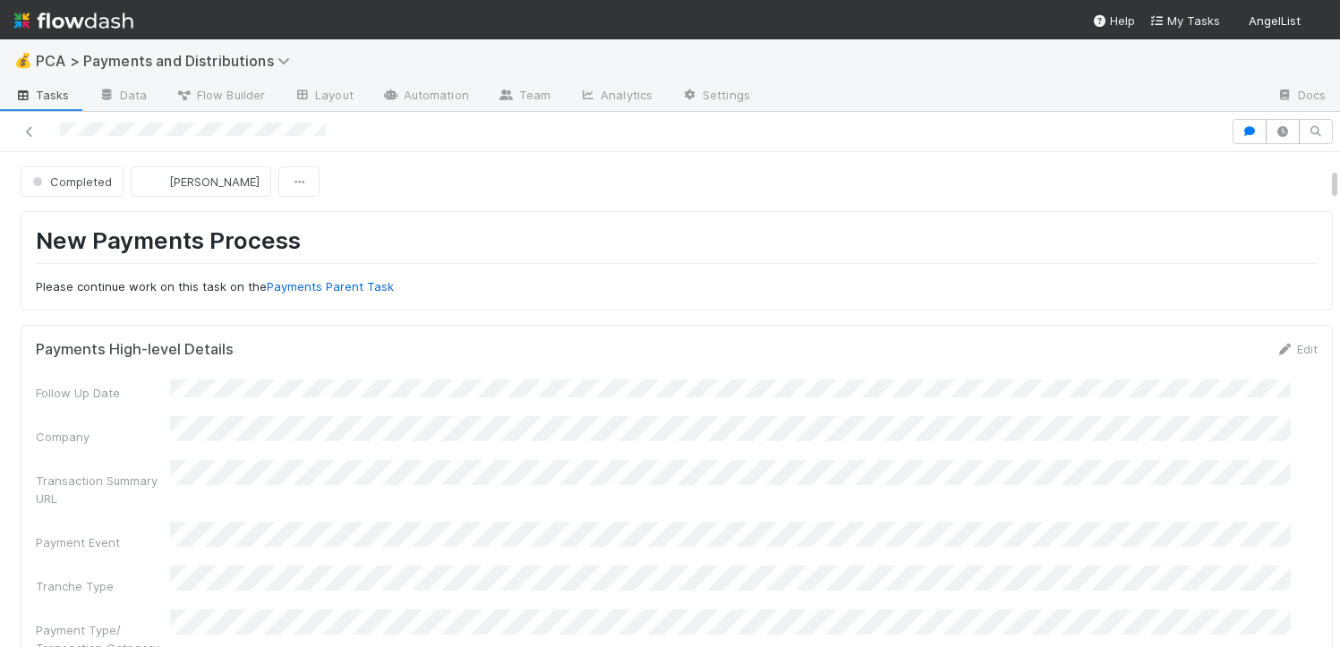
scroll to position [436, 0]
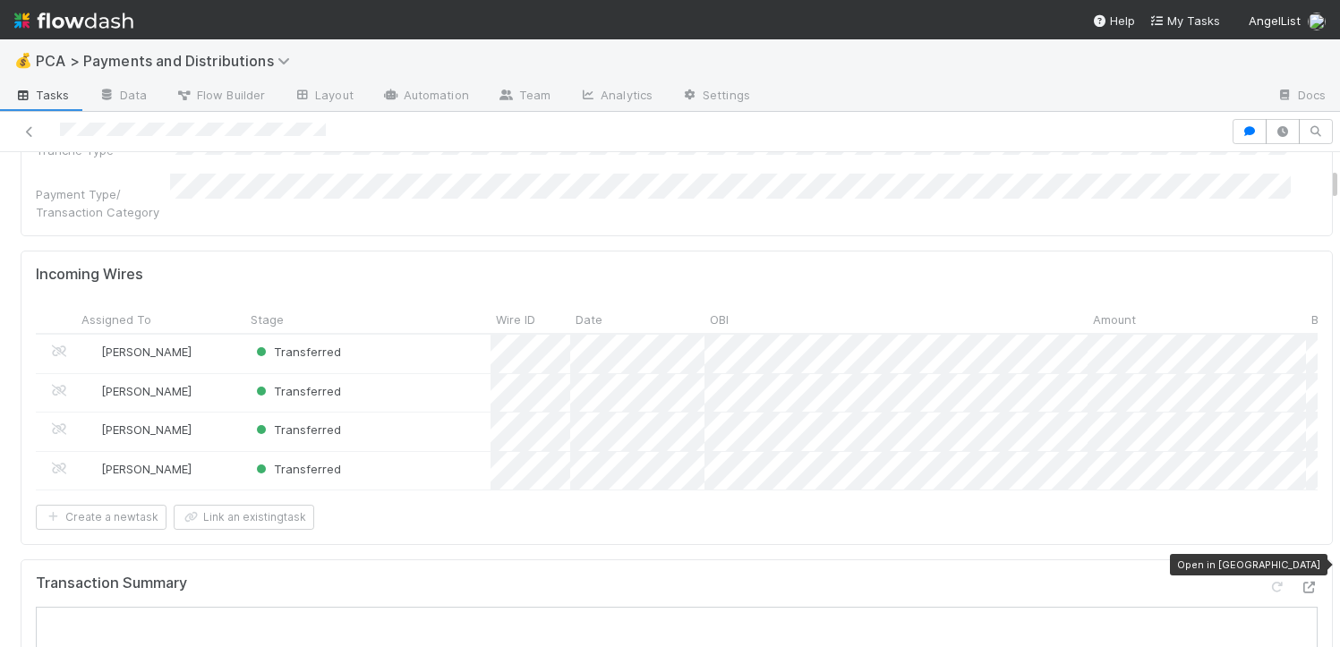
click at [1287, 575] on div "Transaction Summary Open in New Tab" at bounding box center [677, 591] width 1282 height 32
click at [1300, 582] on icon at bounding box center [1309, 588] width 18 height 12
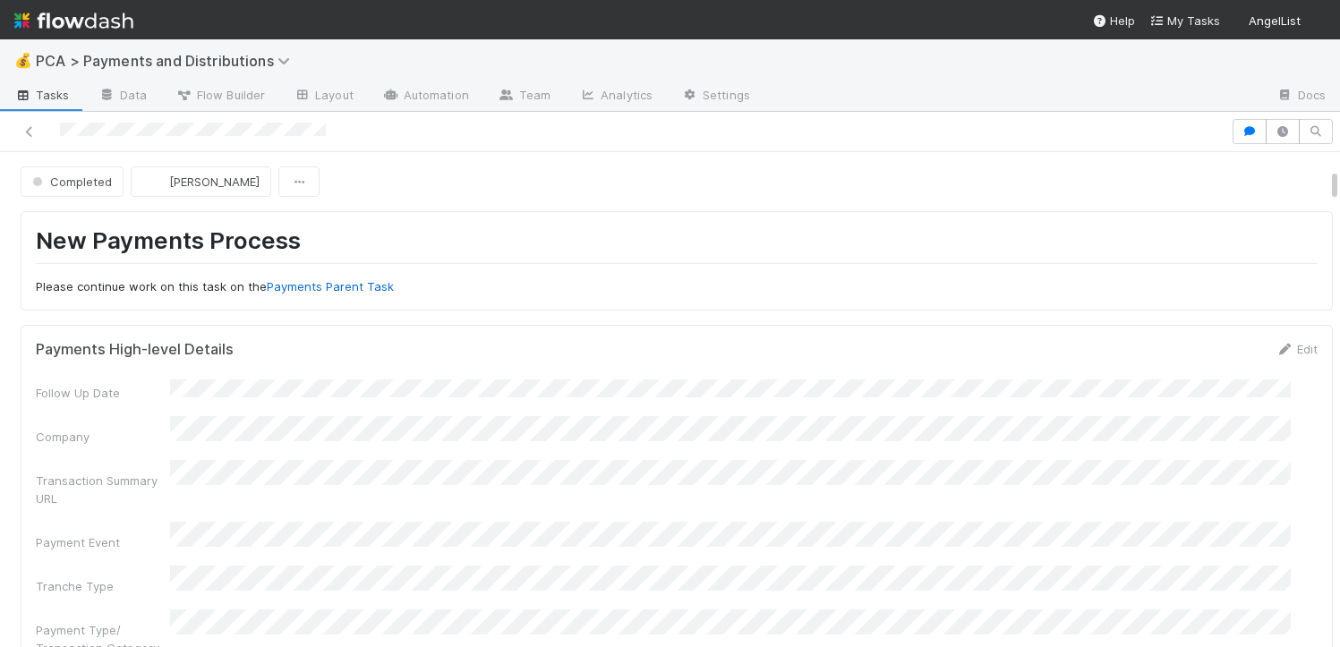
scroll to position [463, 0]
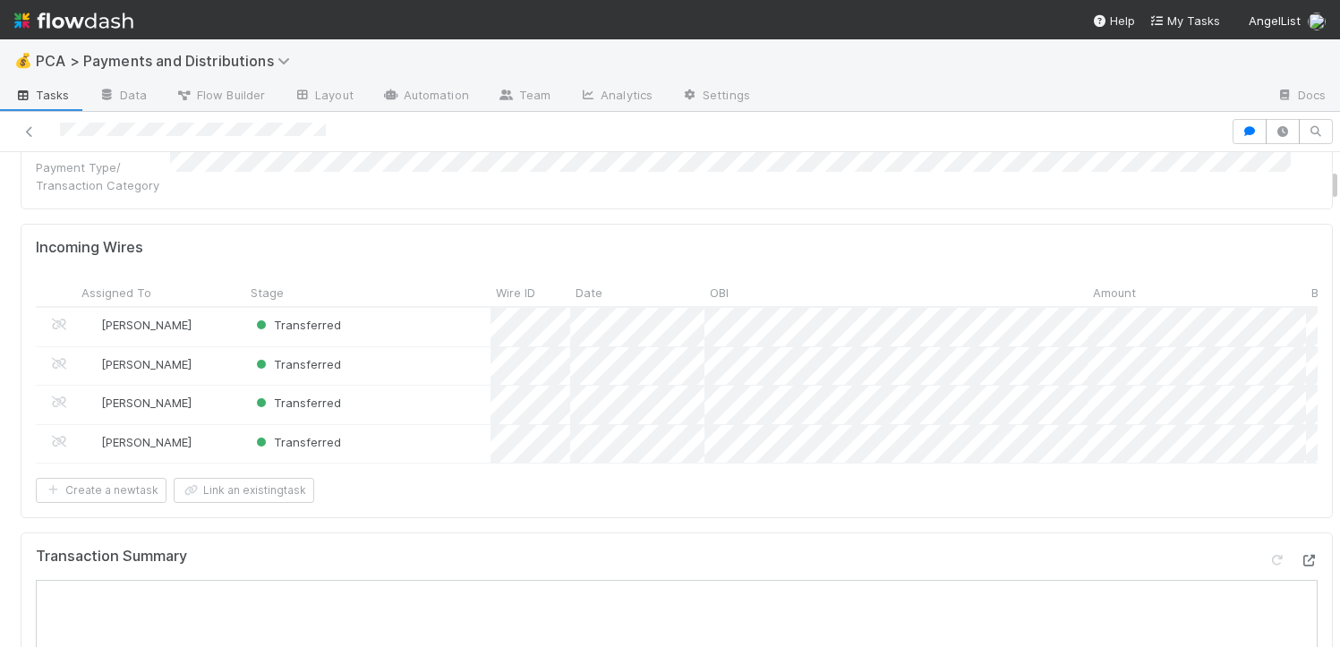
click at [1300, 555] on icon at bounding box center [1309, 561] width 18 height 12
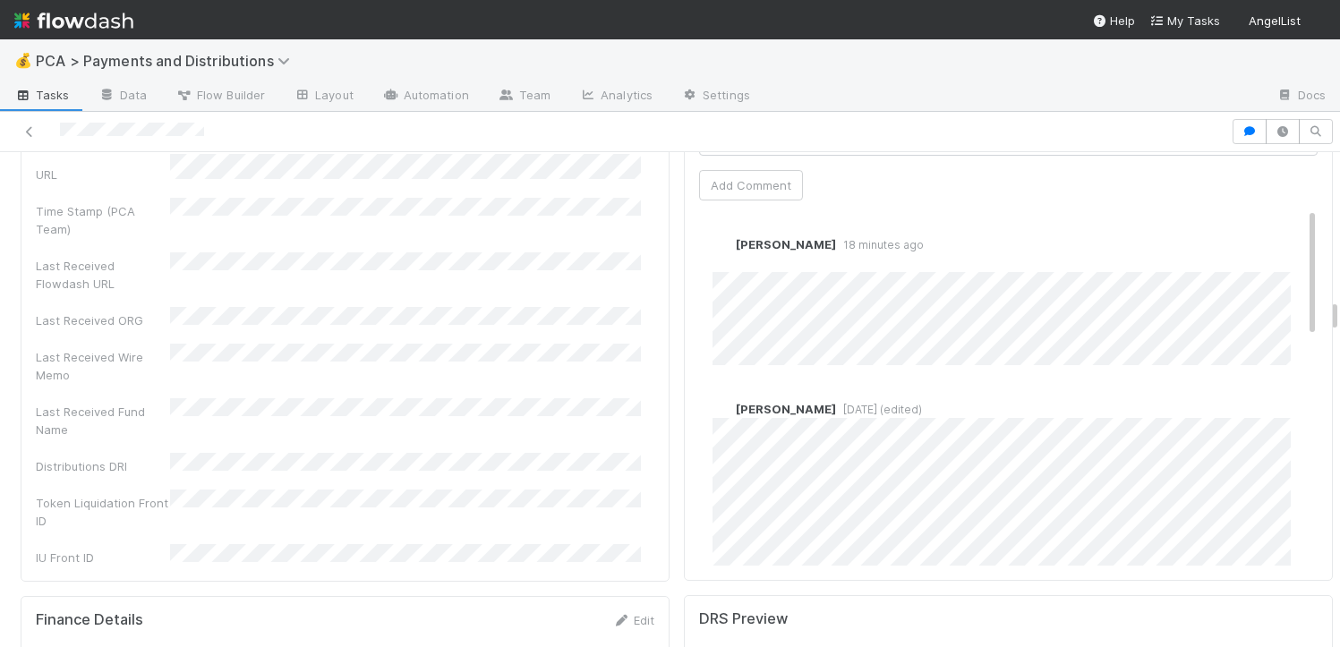
scroll to position [3857, 0]
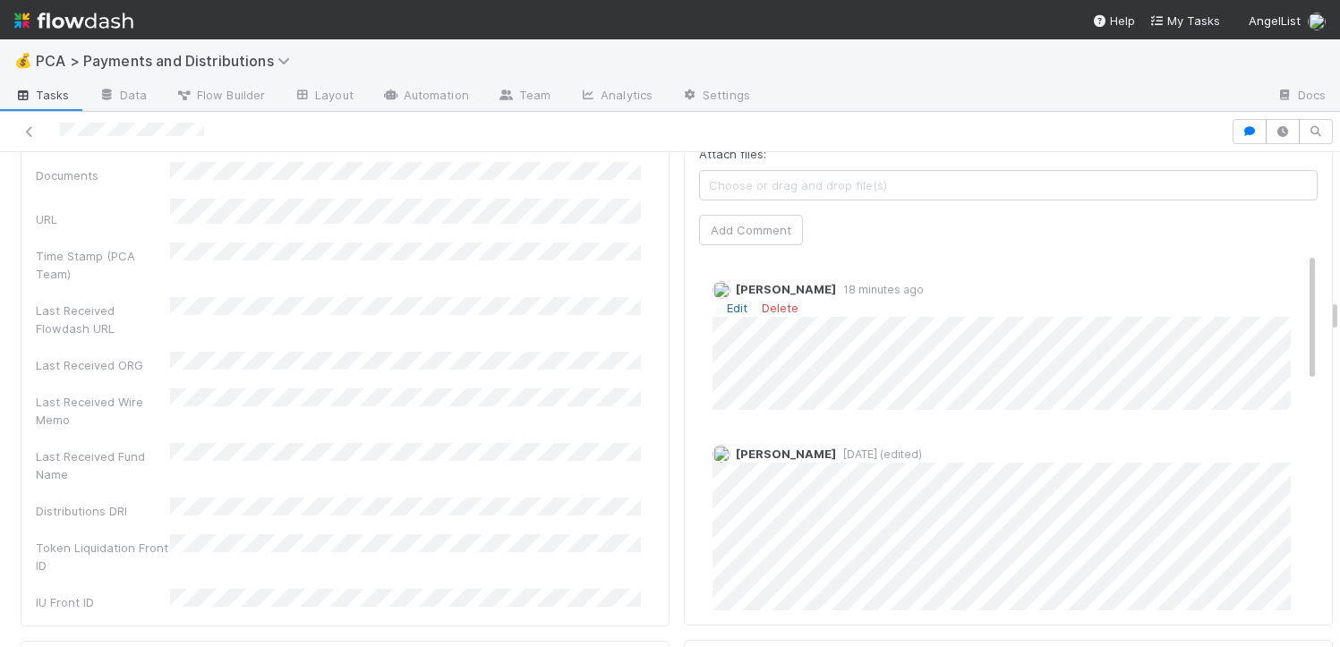
click at [727, 301] on link "Edit" at bounding box center [737, 308] width 21 height 14
